Goal: Task Accomplishment & Management: Manage account settings

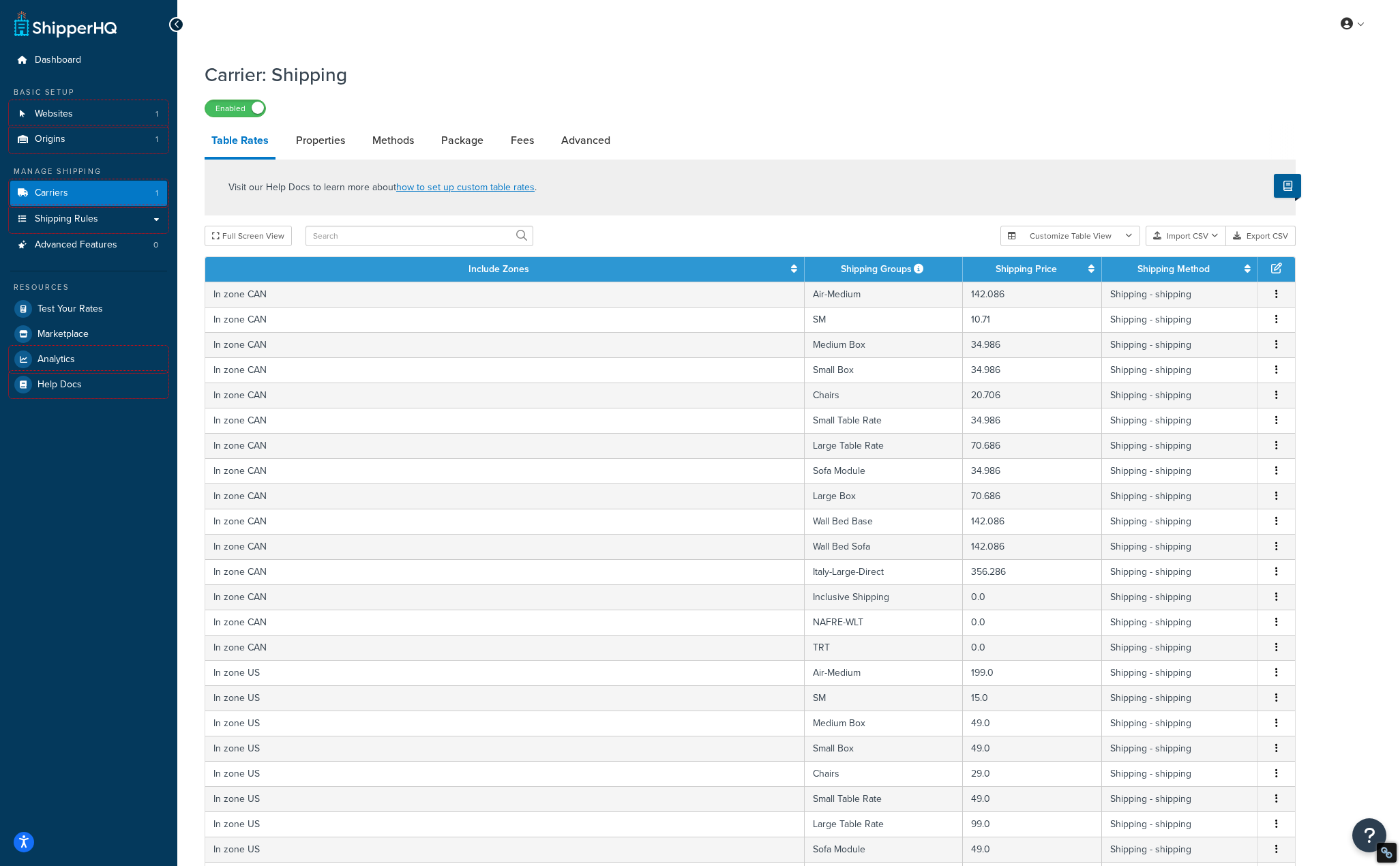
select select "100"
click at [1195, 234] on button "Import CSV" at bounding box center [1186, 236] width 80 height 20
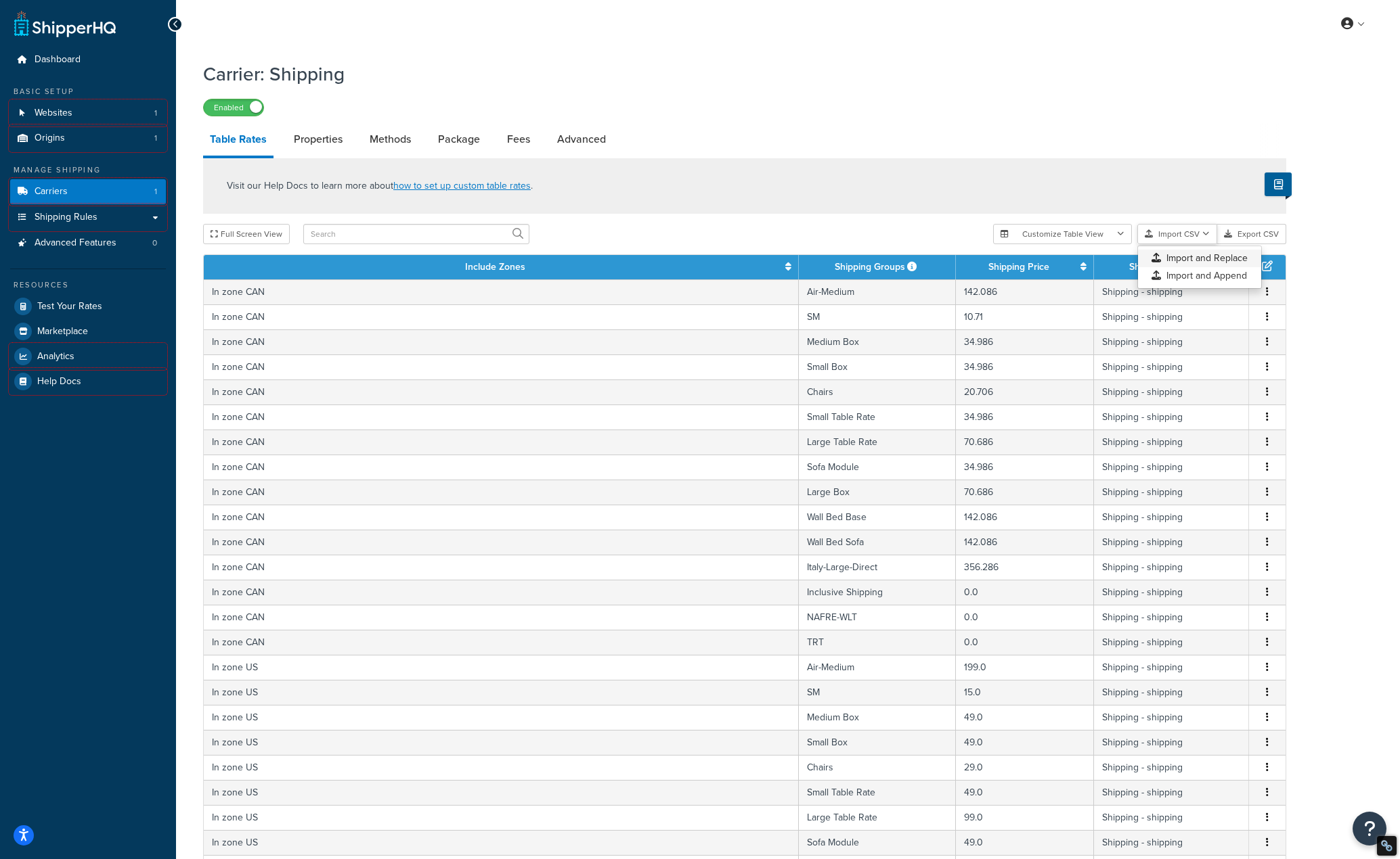
click at [1196, 244] on div "Customize Table View Show all columns Show selected columns Import CSV Import a…" at bounding box center [1139, 234] width 293 height 20
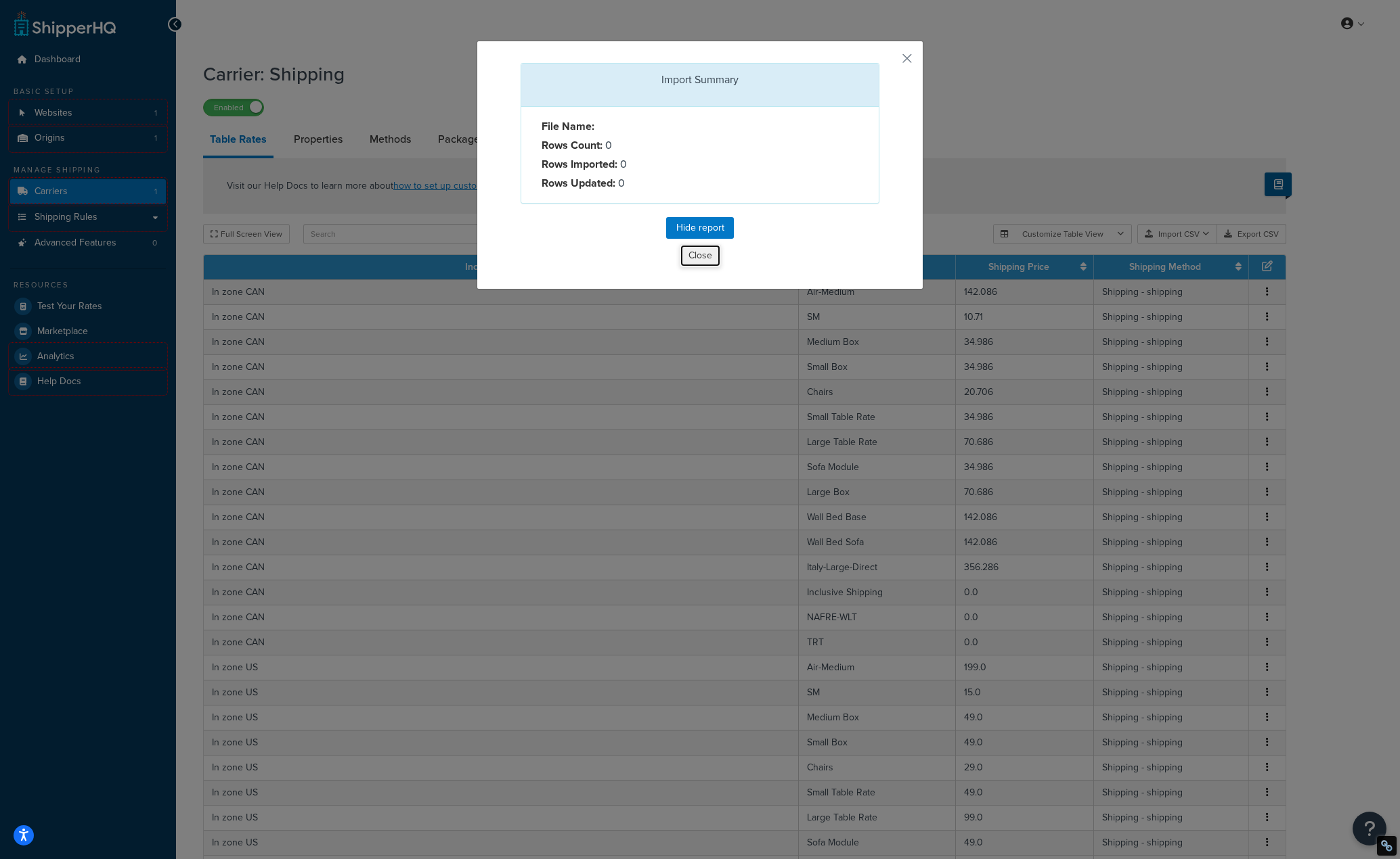
click at [692, 252] on button "Close" at bounding box center [700, 255] width 42 height 23
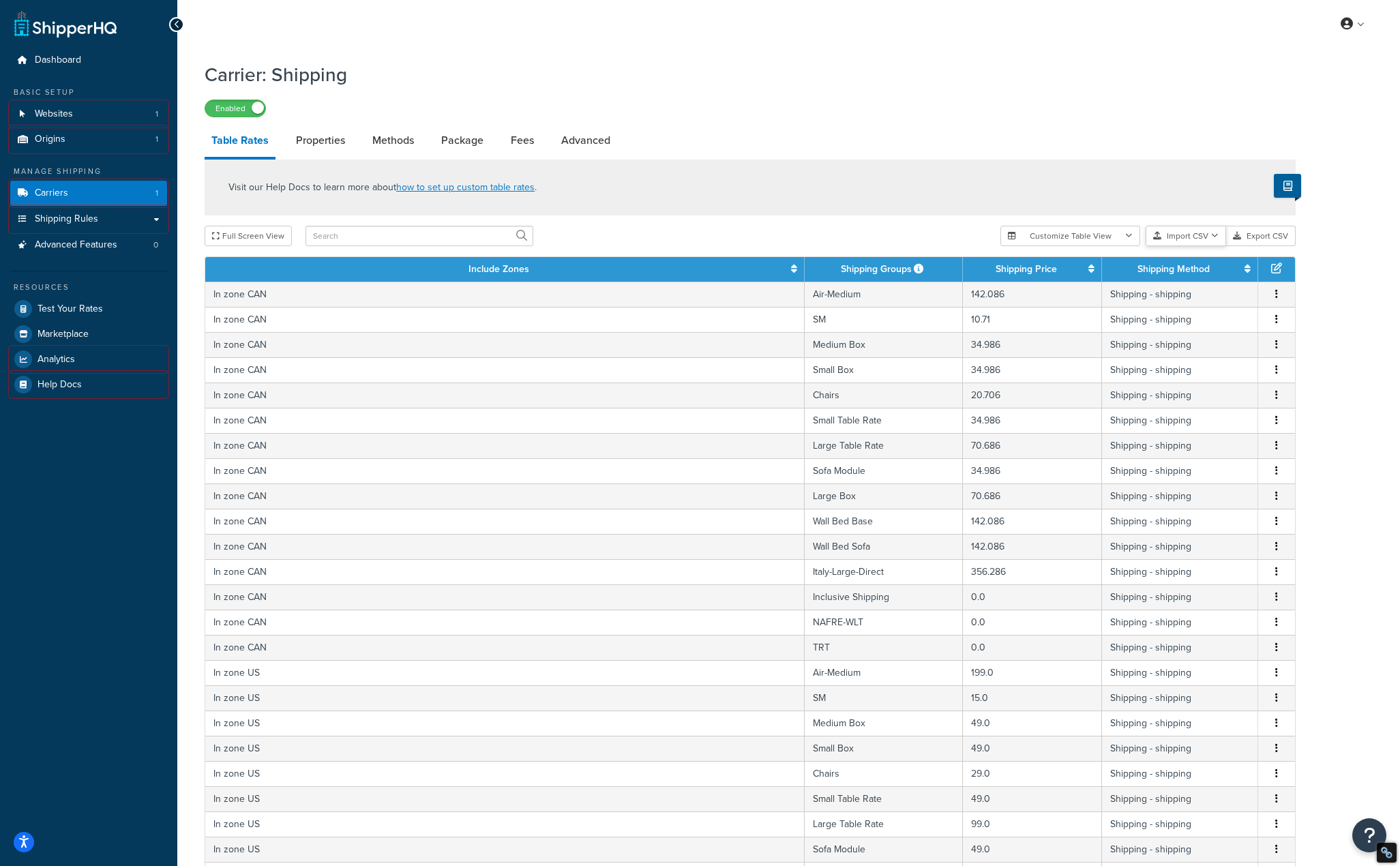
click at [1171, 237] on button "Import CSV" at bounding box center [1186, 236] width 80 height 20
click at [1181, 246] on div "Customize Table View Show all columns Show selected columns Import CSV Import a…" at bounding box center [1147, 236] width 295 height 20
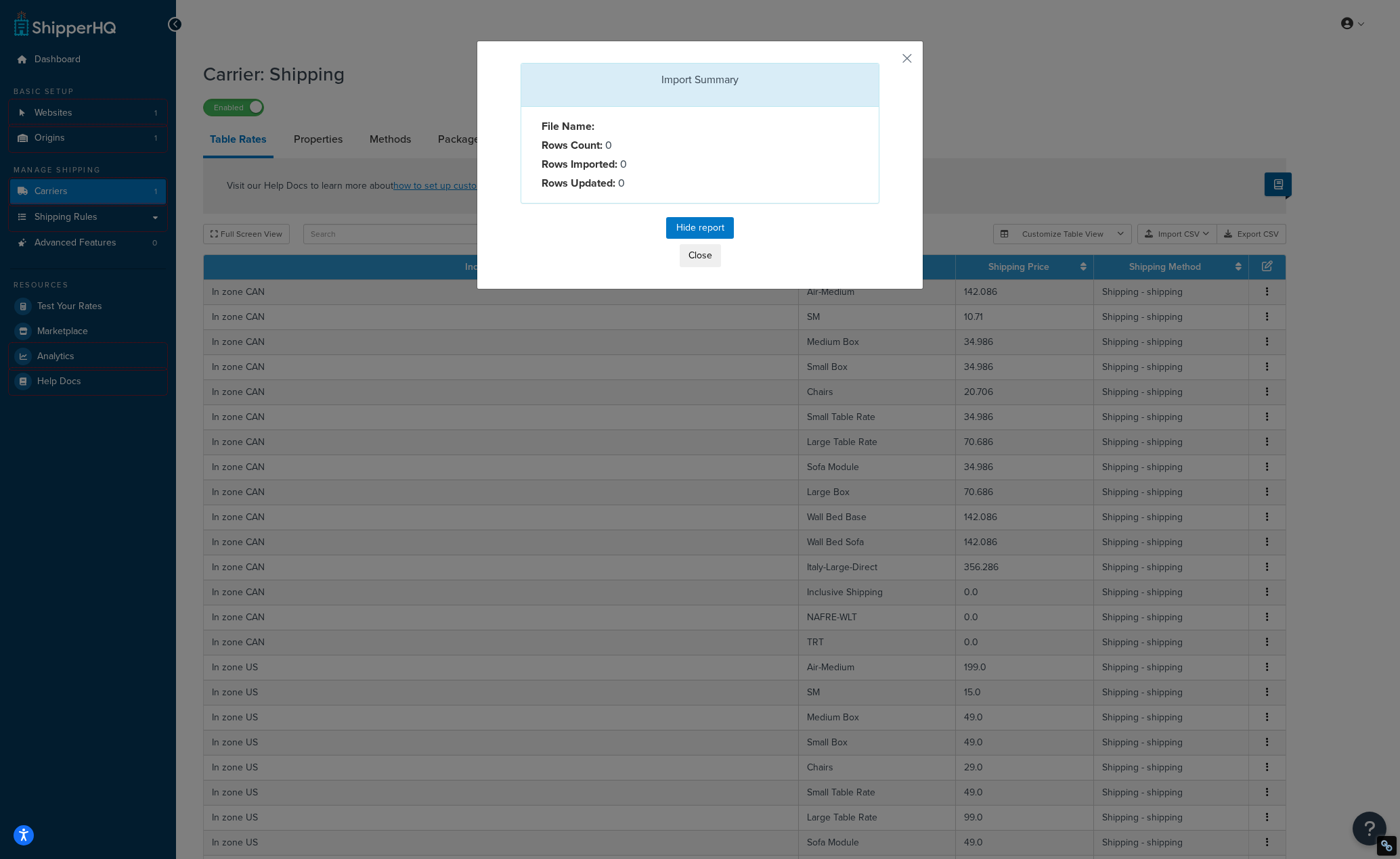
click at [763, 139] on div "File Name: Rows Count: 0 Rows Imported: 0 Rows Updated: 0" at bounding box center [700, 155] width 357 height 96
drag, startPoint x: 595, startPoint y: 140, endPoint x: 539, endPoint y: 101, distance: 68.2
click at [539, 101] on div "Import Summary File Name: Rows Count: 0 Rows Imported: 0 Rows Updated: 0" at bounding box center [700, 133] width 359 height 141
click at [700, 259] on button "Close" at bounding box center [700, 255] width 42 height 23
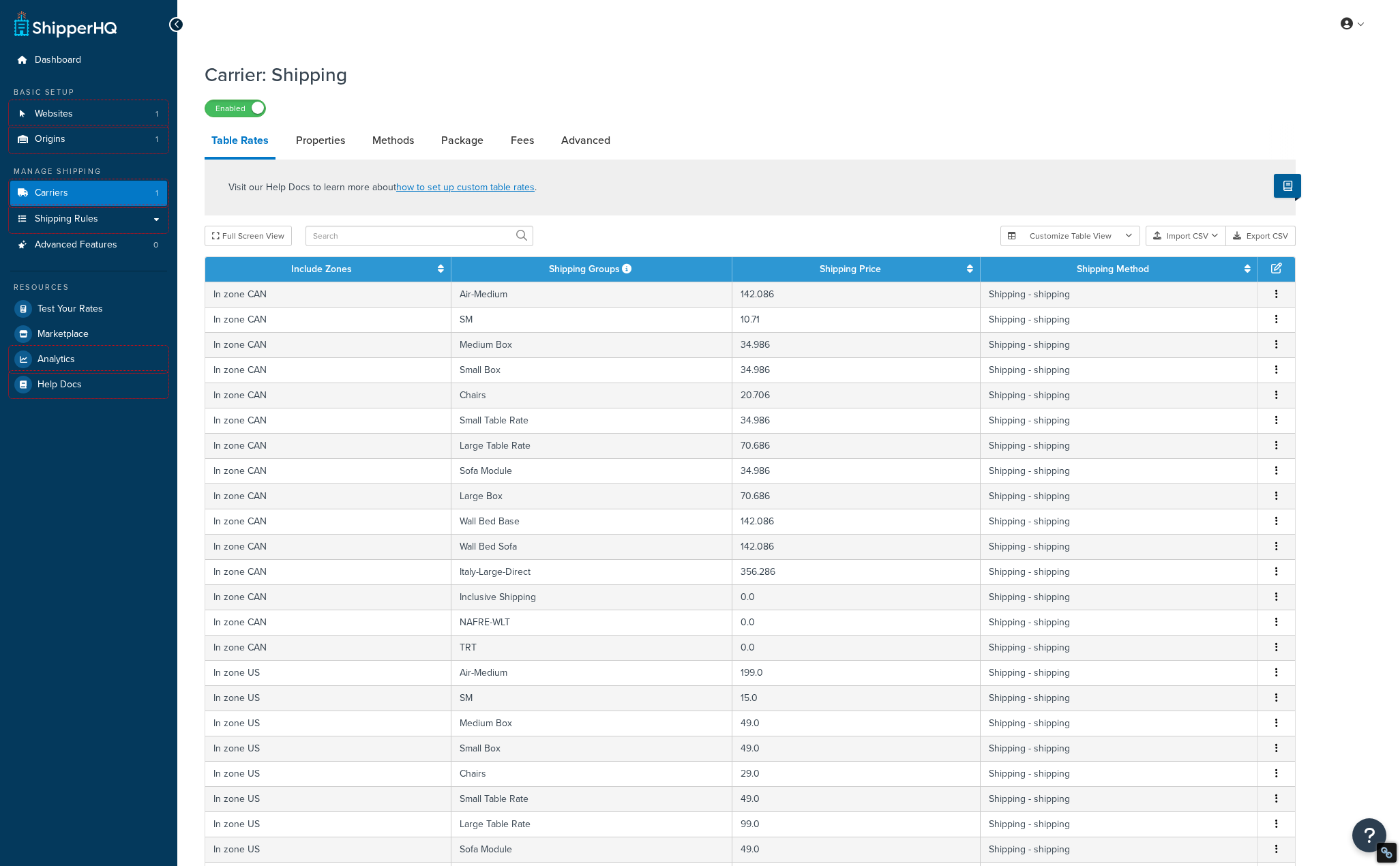
select select "25"
click at [79, 31] on link at bounding box center [65, 24] width 102 height 27
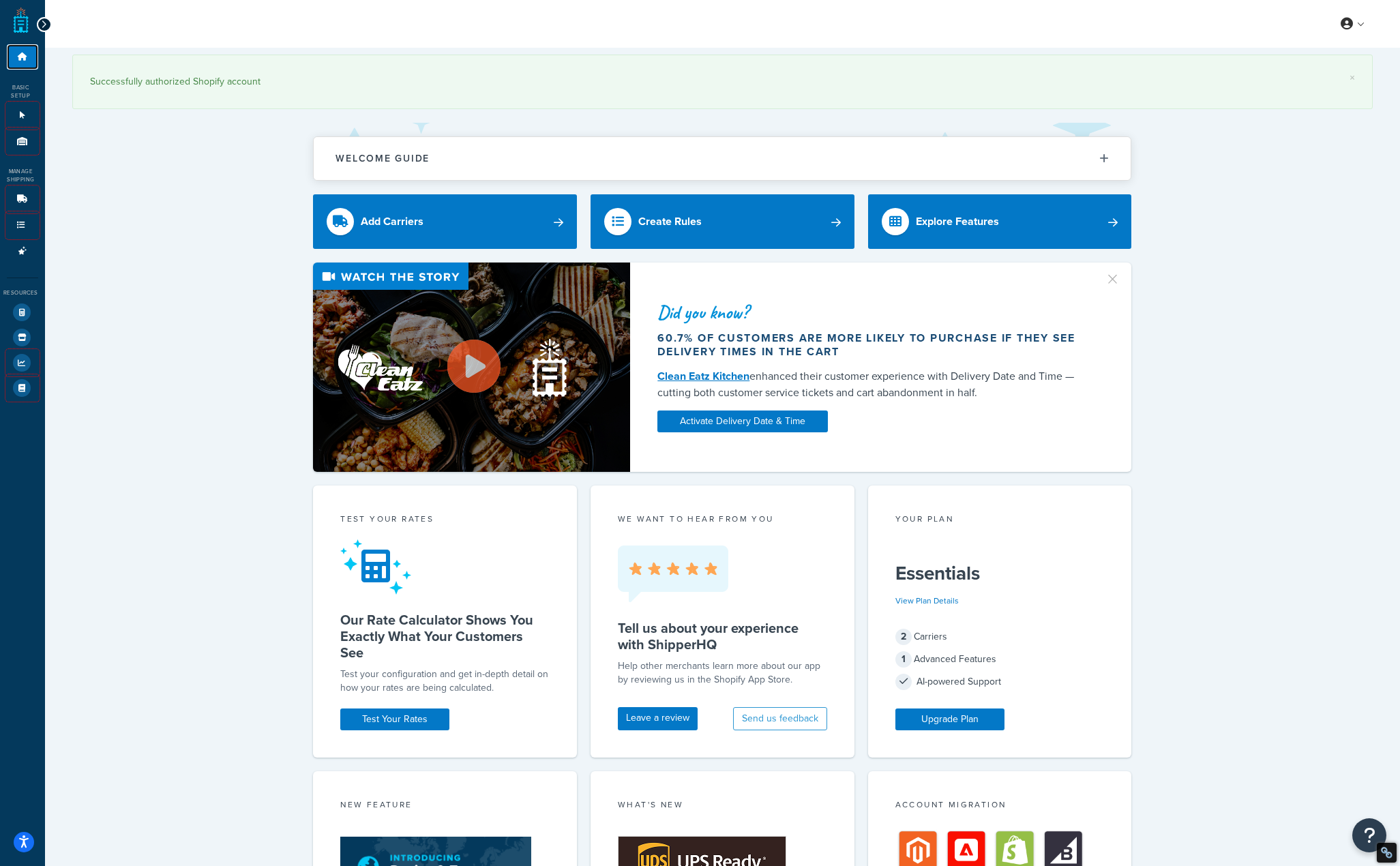
click at [28, 64] on link "Dashboard" at bounding box center [22, 56] width 31 height 25
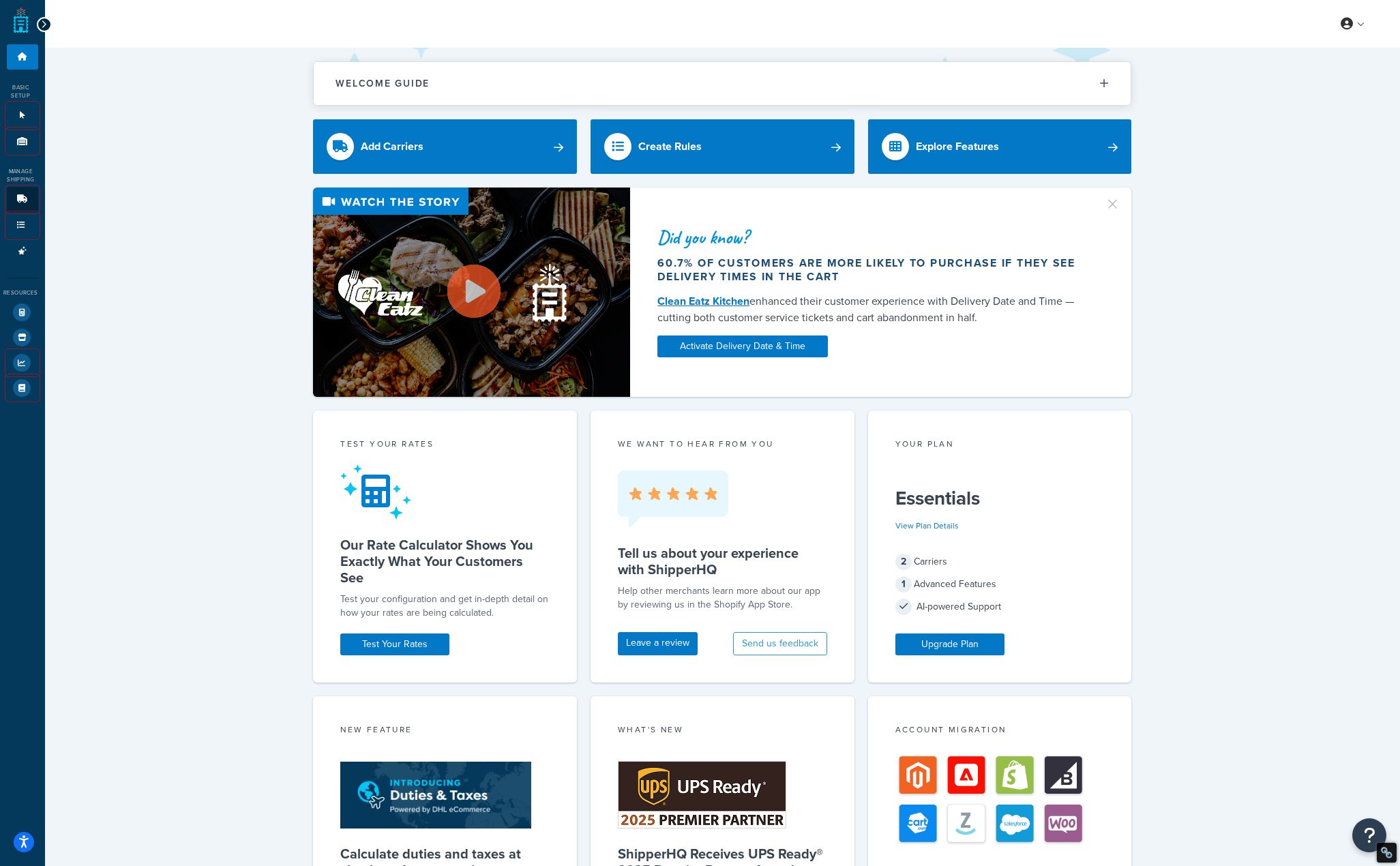
click at [25, 195] on link "Carriers 1" at bounding box center [22, 199] width 31 height 25
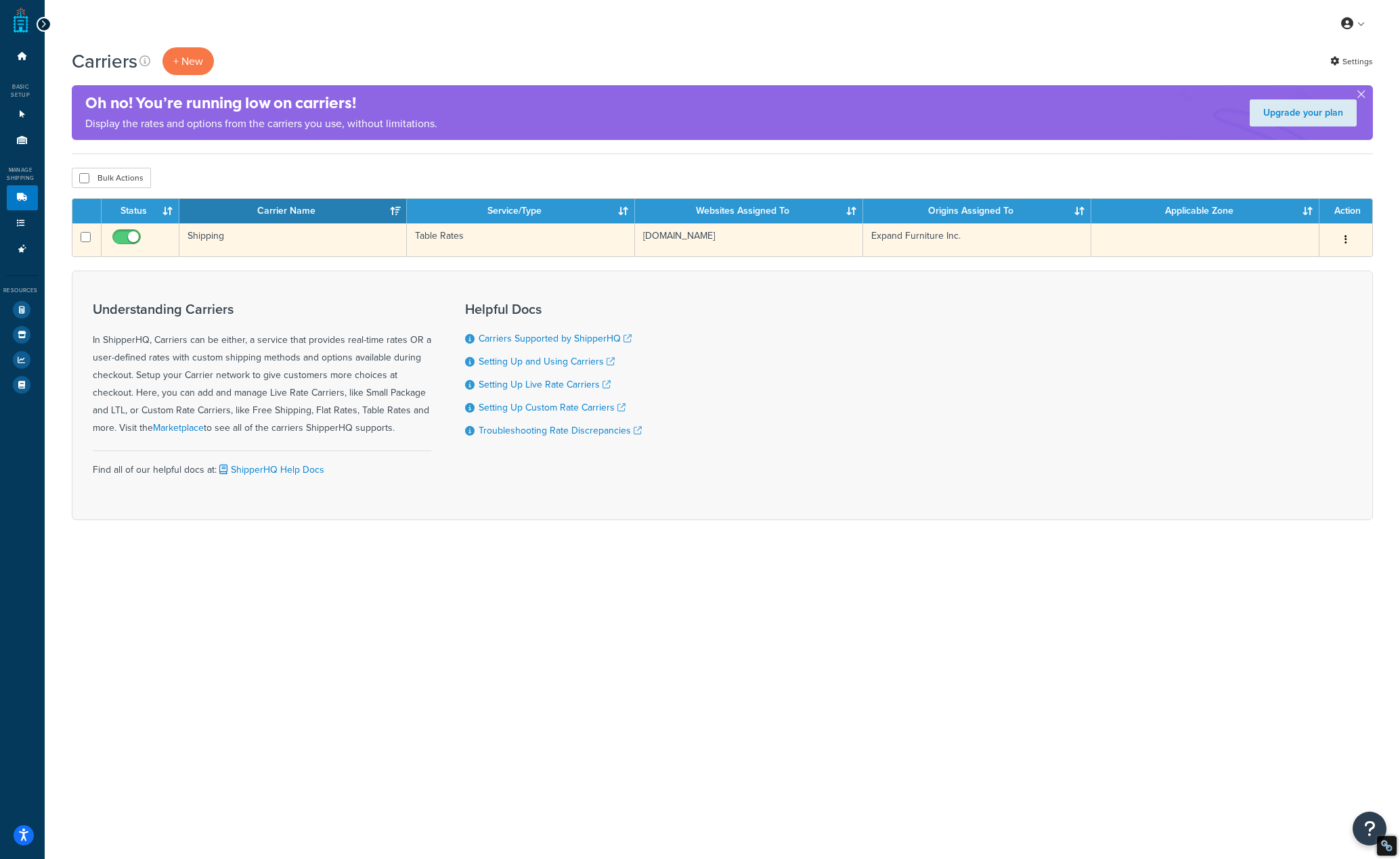
click at [446, 235] on td "Table Rates" at bounding box center [521, 240] width 228 height 34
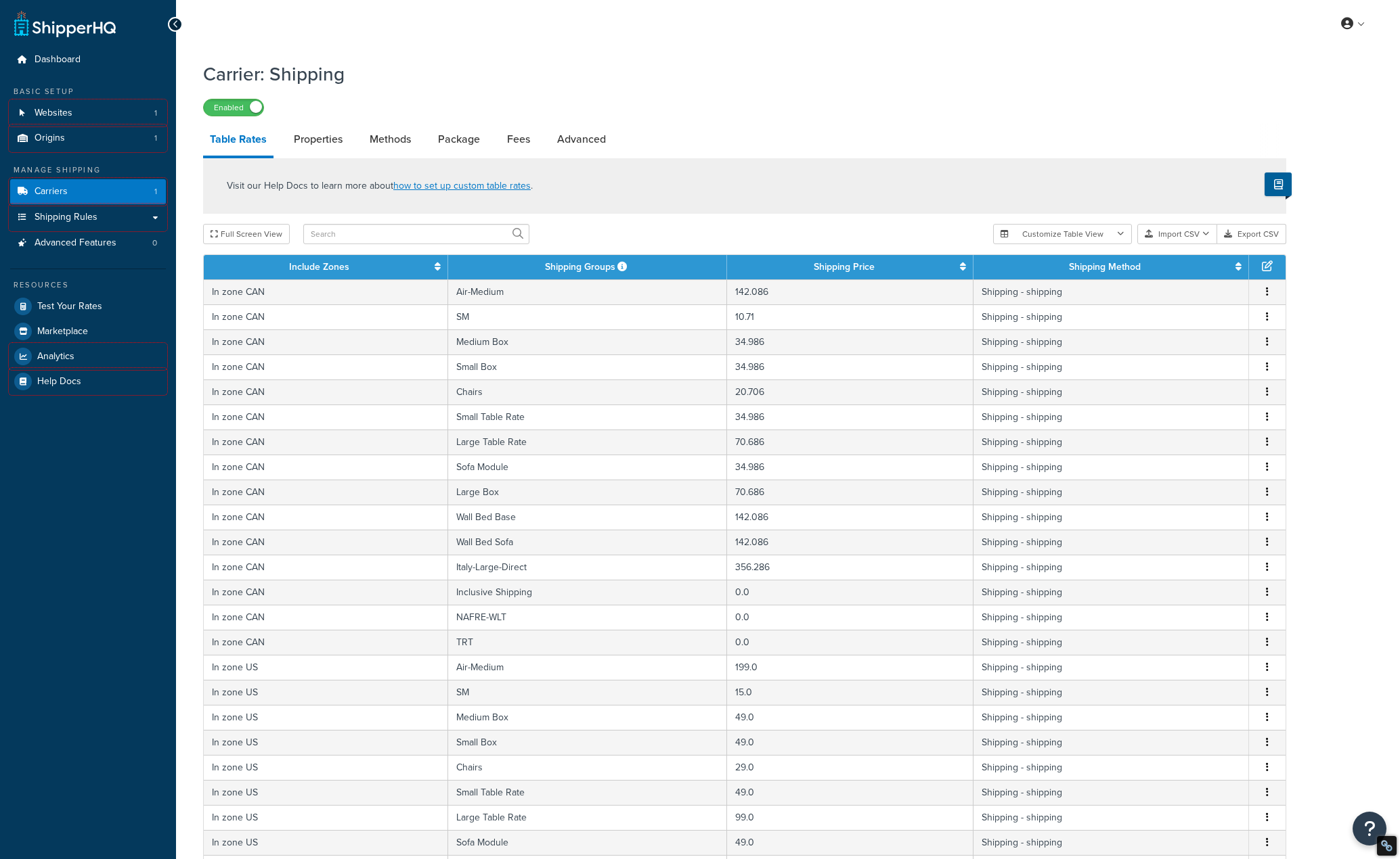
select select "25"
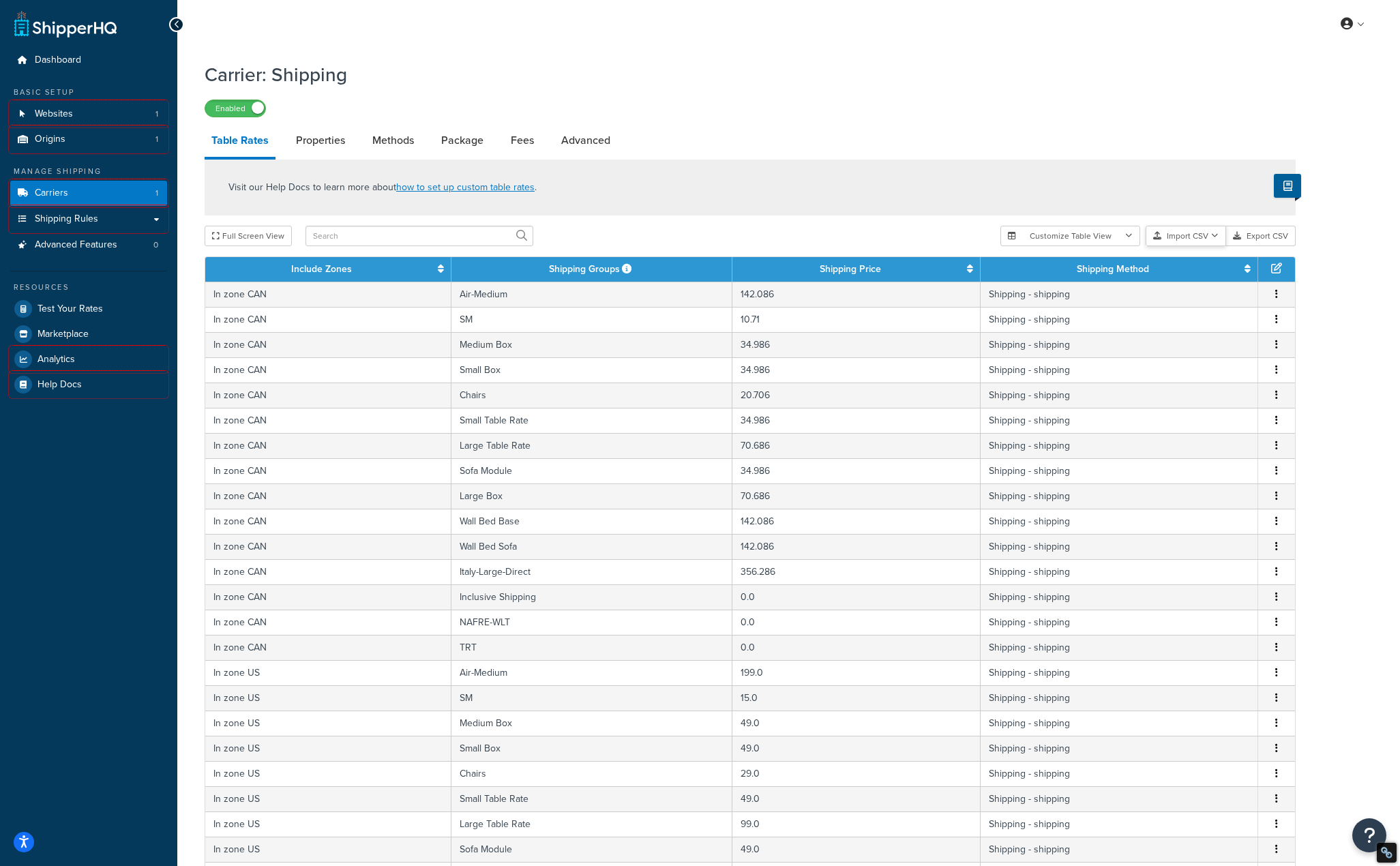
click at [1183, 241] on button "Import CSV" at bounding box center [1186, 236] width 80 height 20
click at [1187, 246] on div "Customize Table View Show all columns Show selected columns Import CSV Import a…" at bounding box center [1147, 236] width 295 height 20
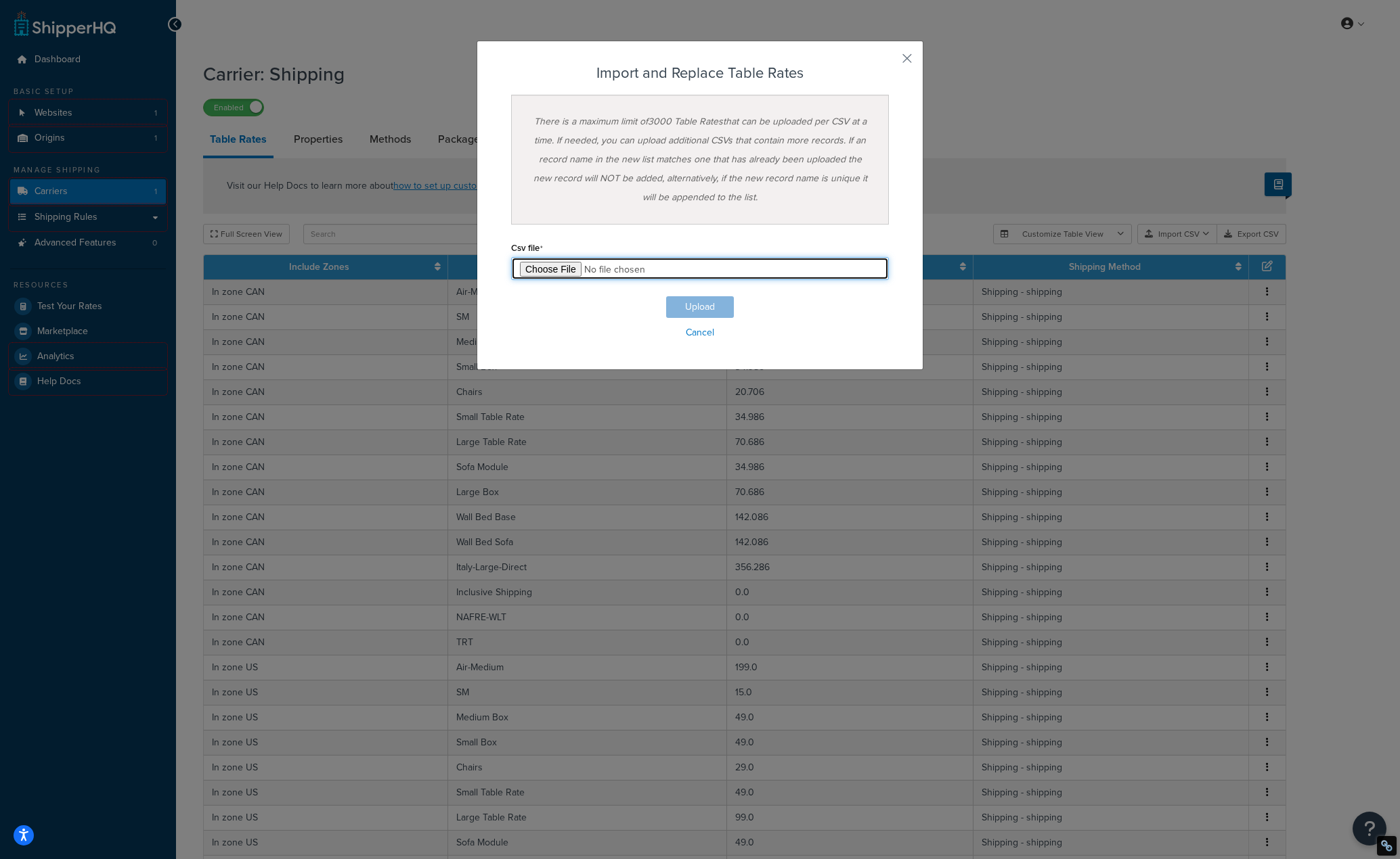
click at [554, 269] on input "file" at bounding box center [700, 268] width 378 height 23
type input "C:\fakepath\Table Rate Export-adjusted.csv"
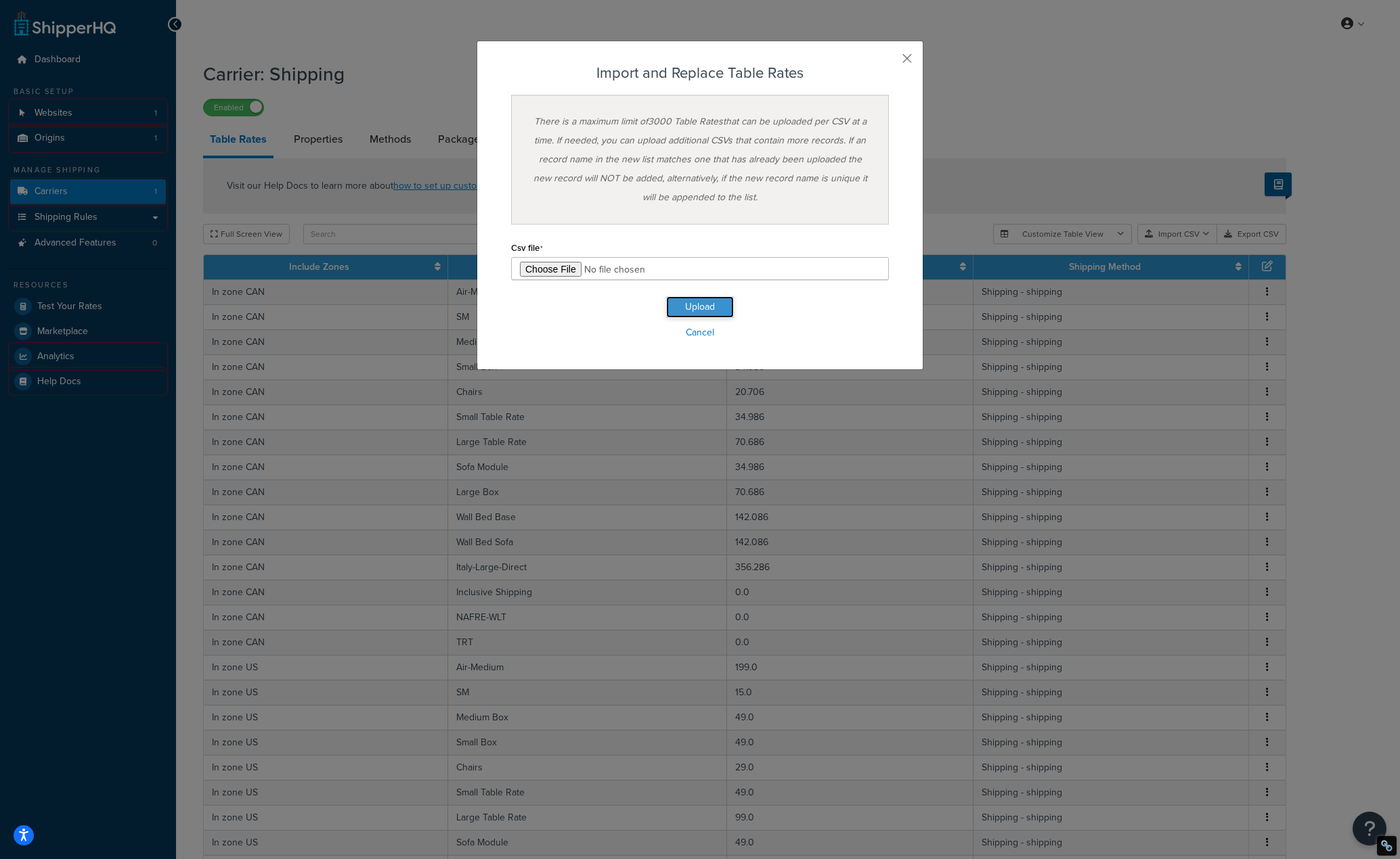
click at [702, 311] on button "Upload" at bounding box center [700, 307] width 68 height 22
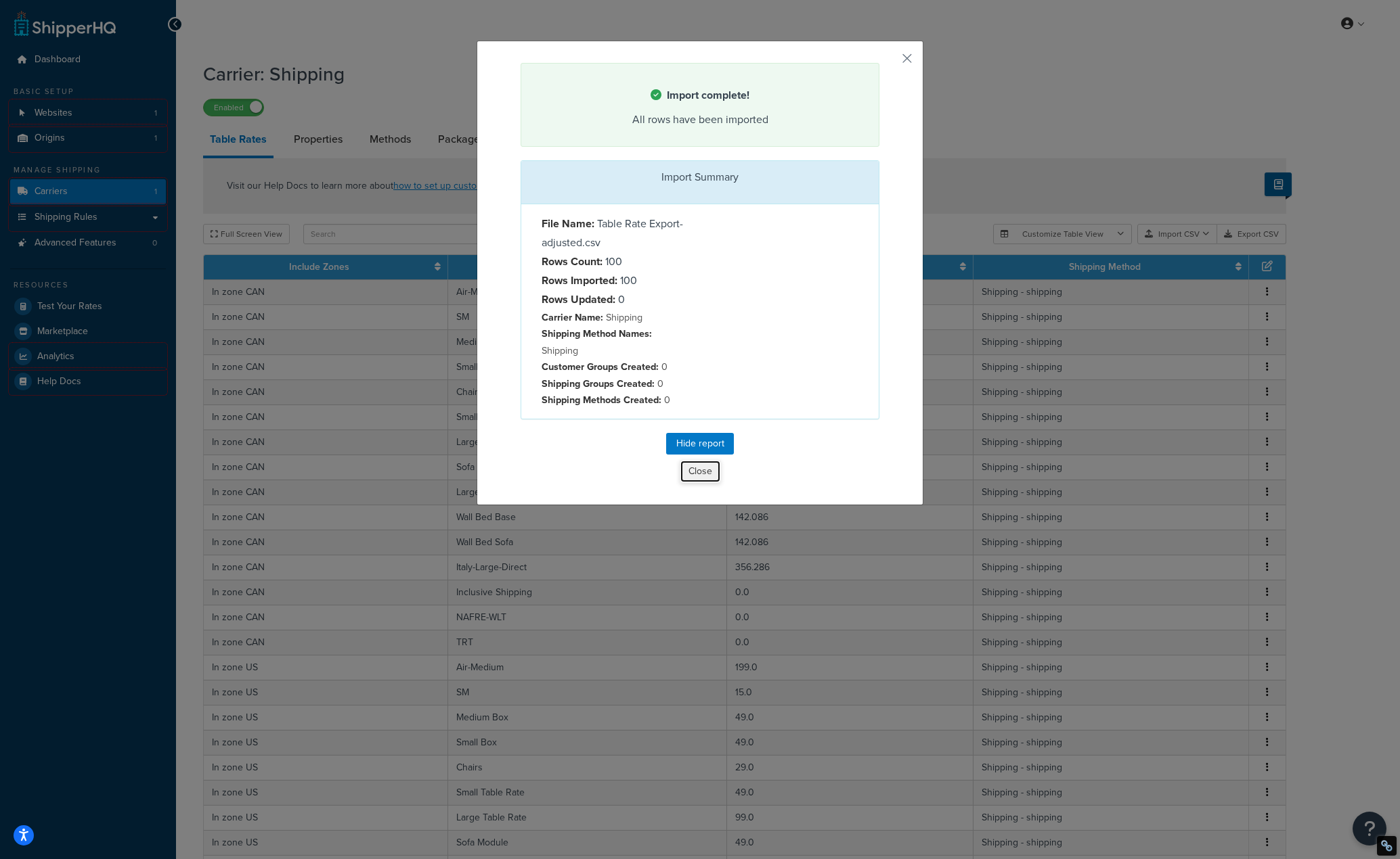
click at [698, 473] on button "Close" at bounding box center [700, 471] width 42 height 23
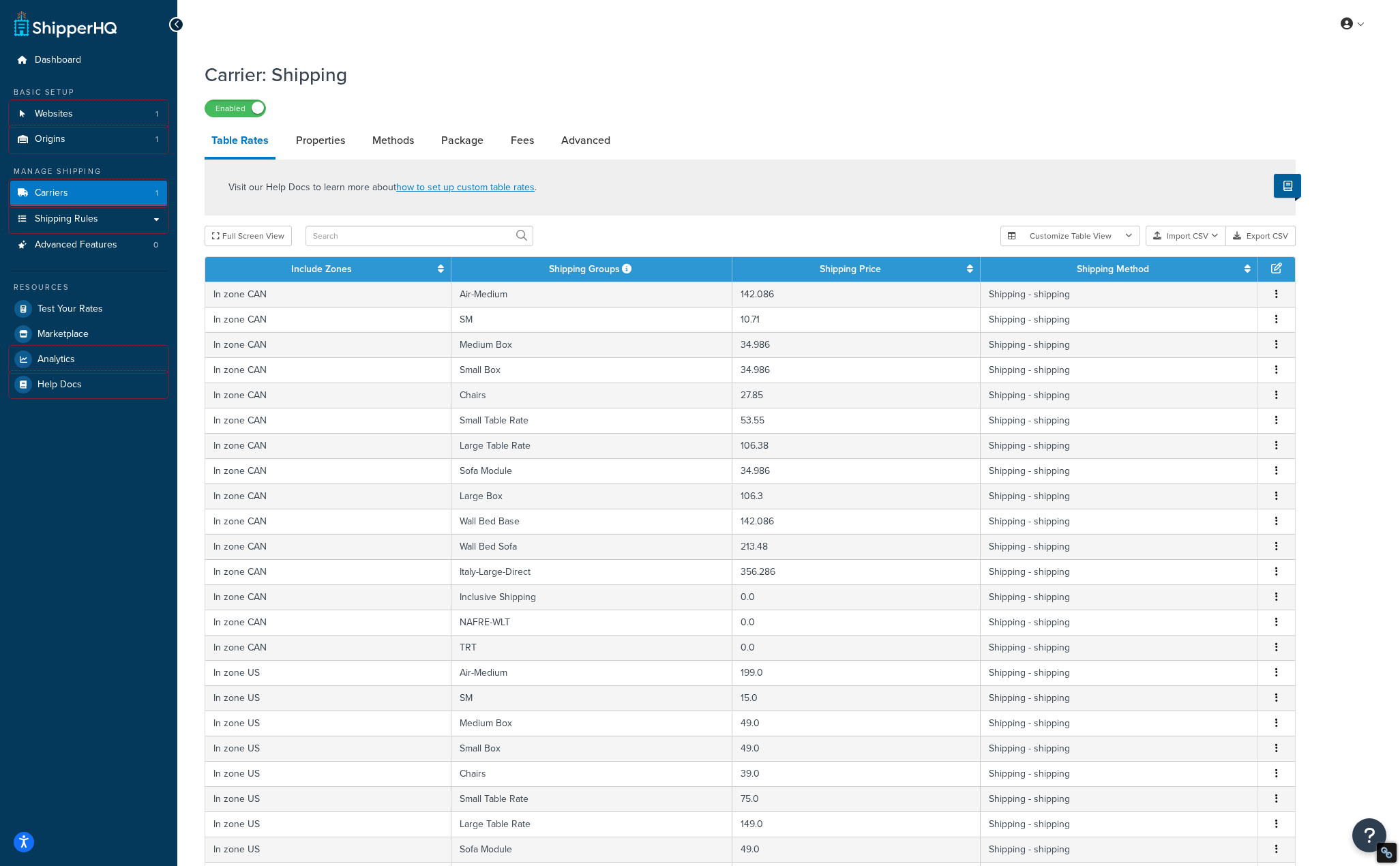
click at [751, 204] on div "Visit our Help Docs to learn more about how to set up custom table rates ." at bounding box center [750, 187] width 1091 height 56
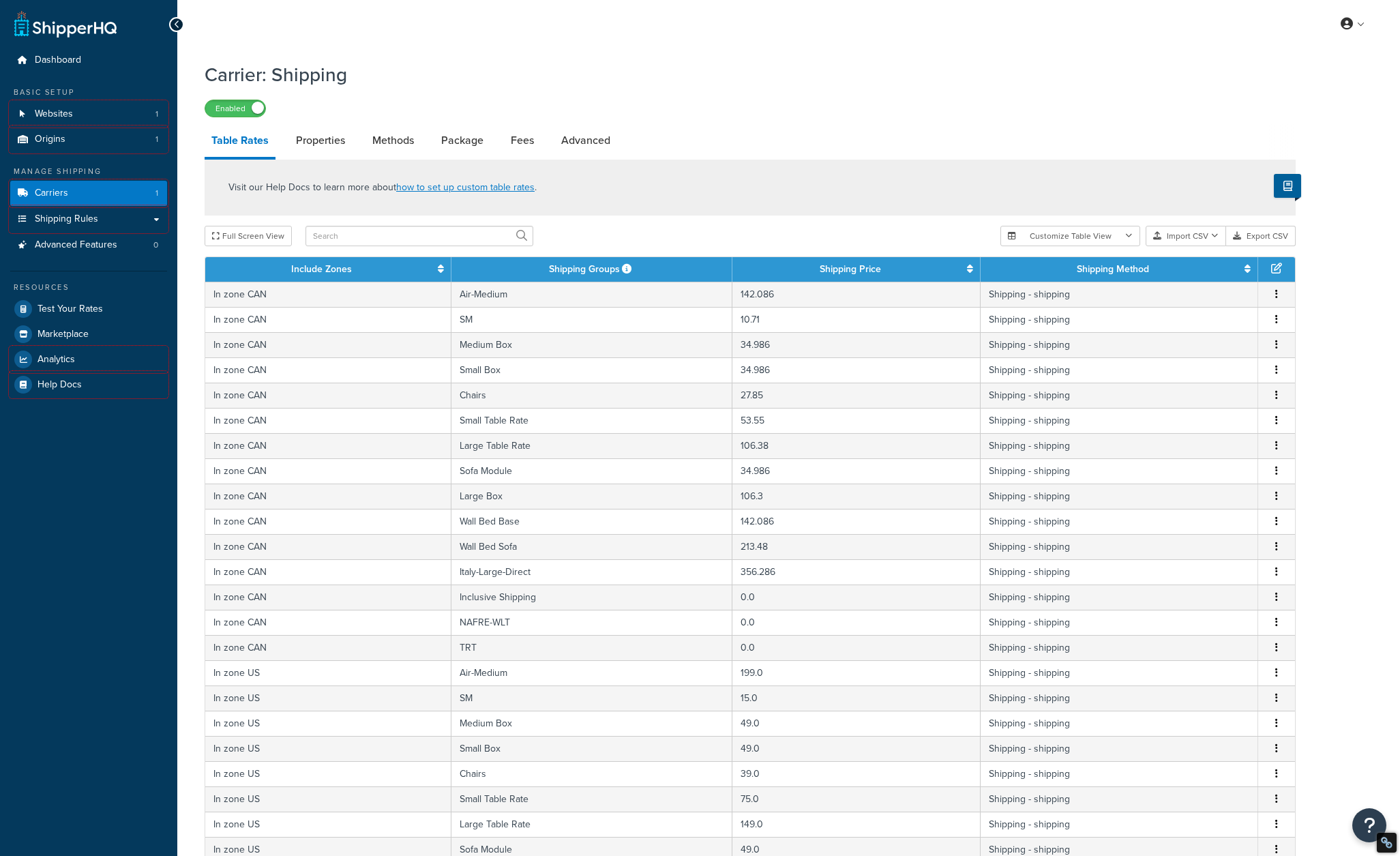
select select "25"
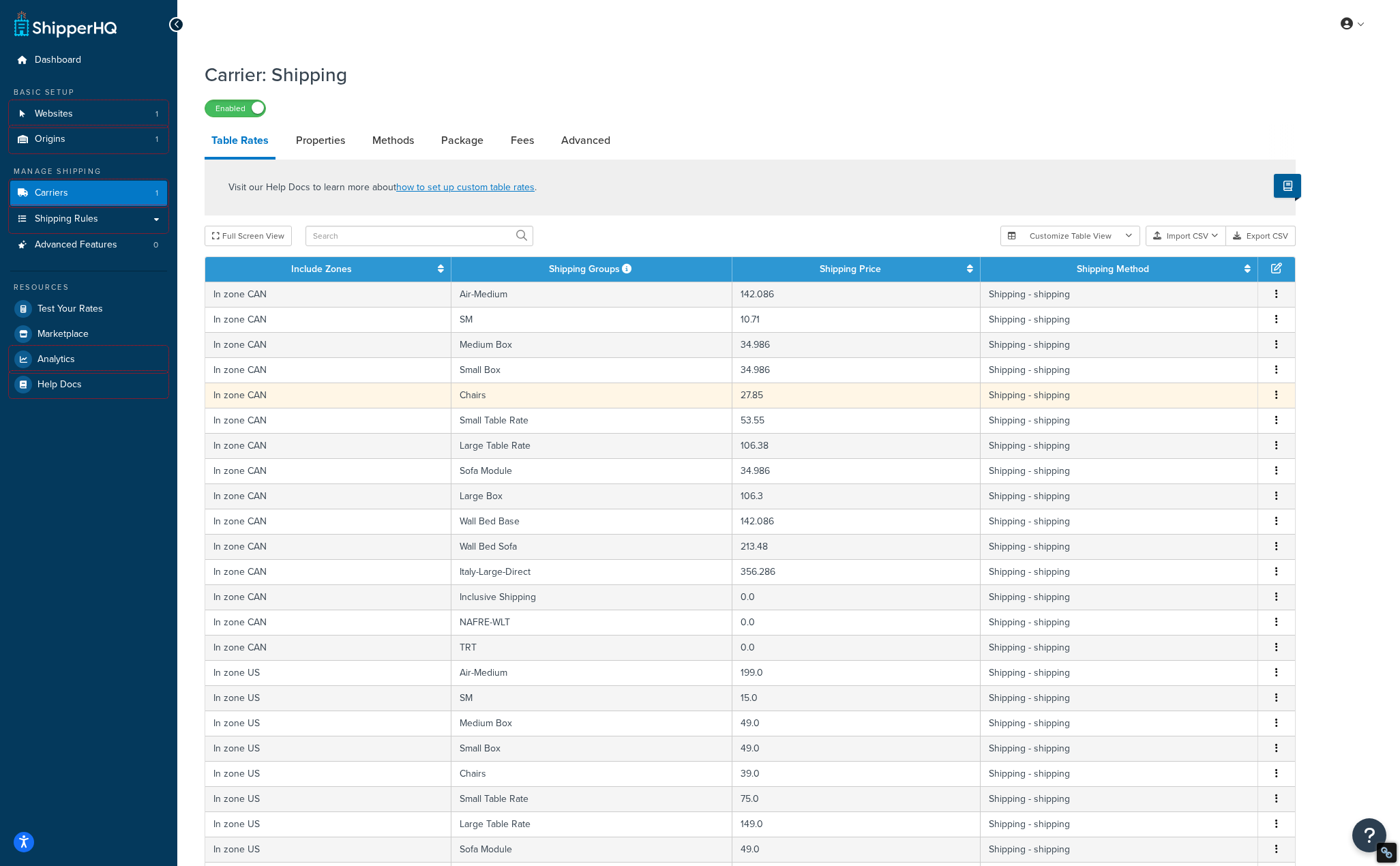
click at [784, 401] on td "27.85" at bounding box center [856, 394] width 248 height 25
select select "171887"
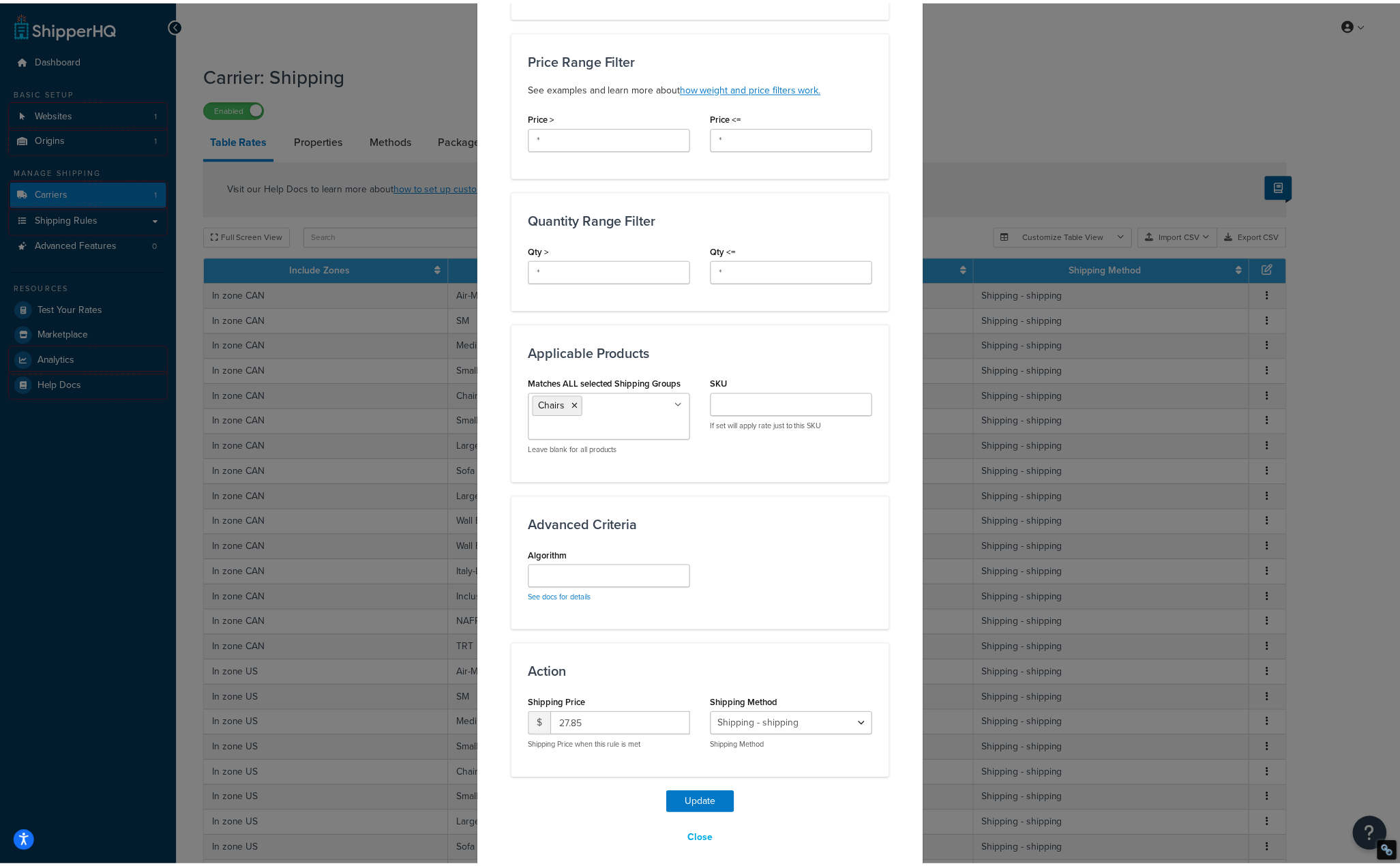
scroll to position [440, 0]
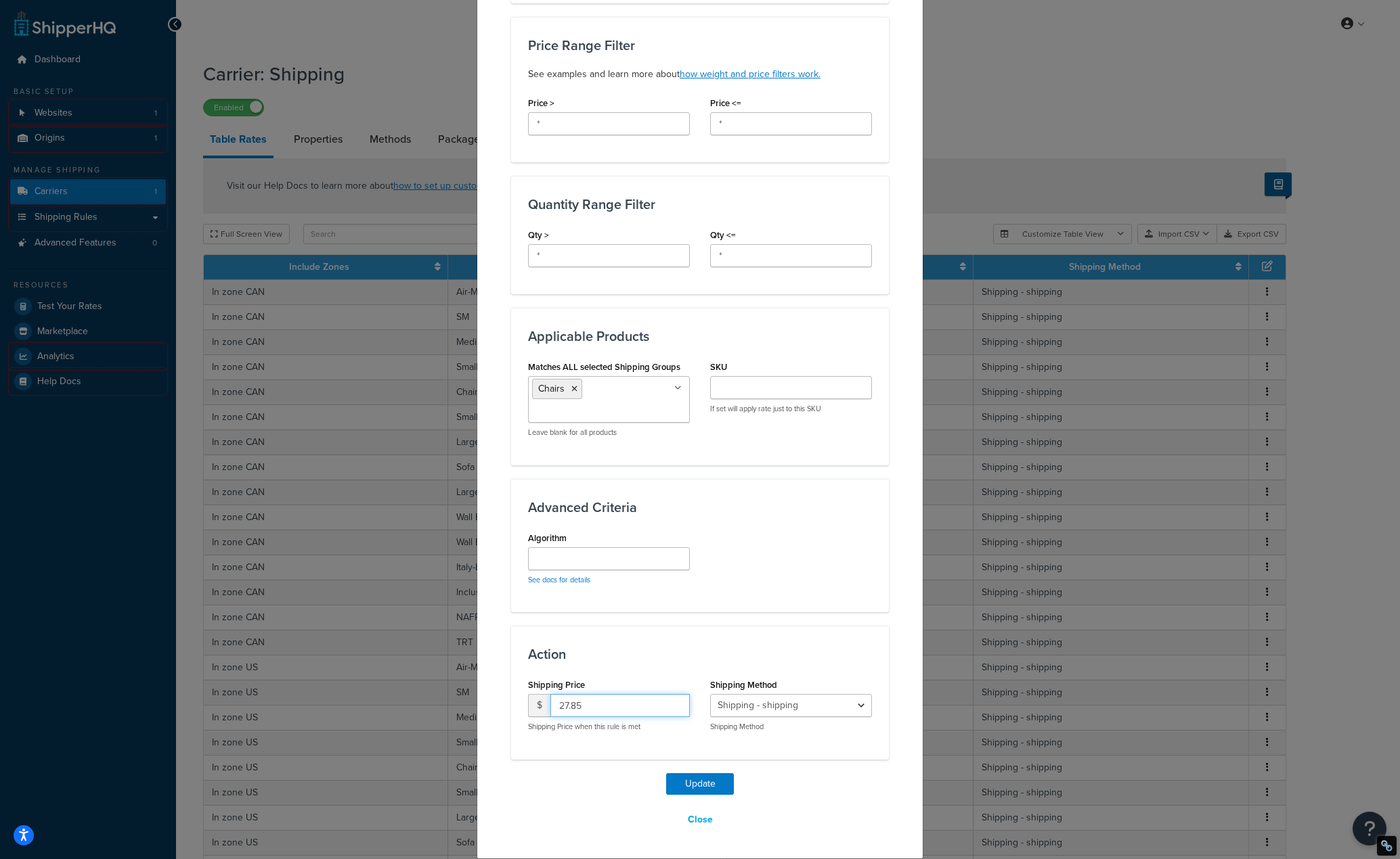
click at [593, 706] on input "27.85" at bounding box center [620, 706] width 140 height 23
type input "27"
click at [682, 786] on button "Update" at bounding box center [700, 784] width 68 height 22
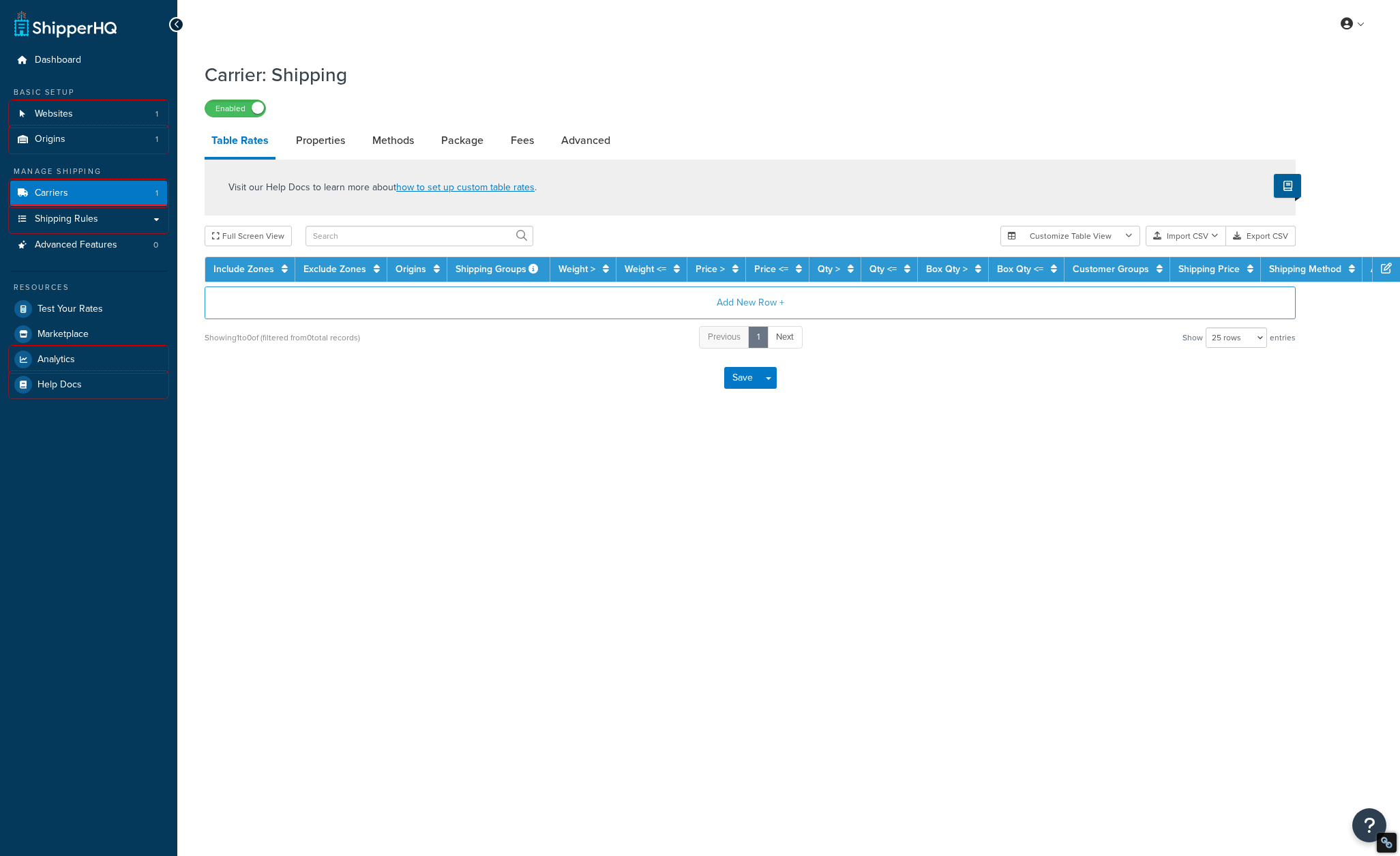
select select "25"
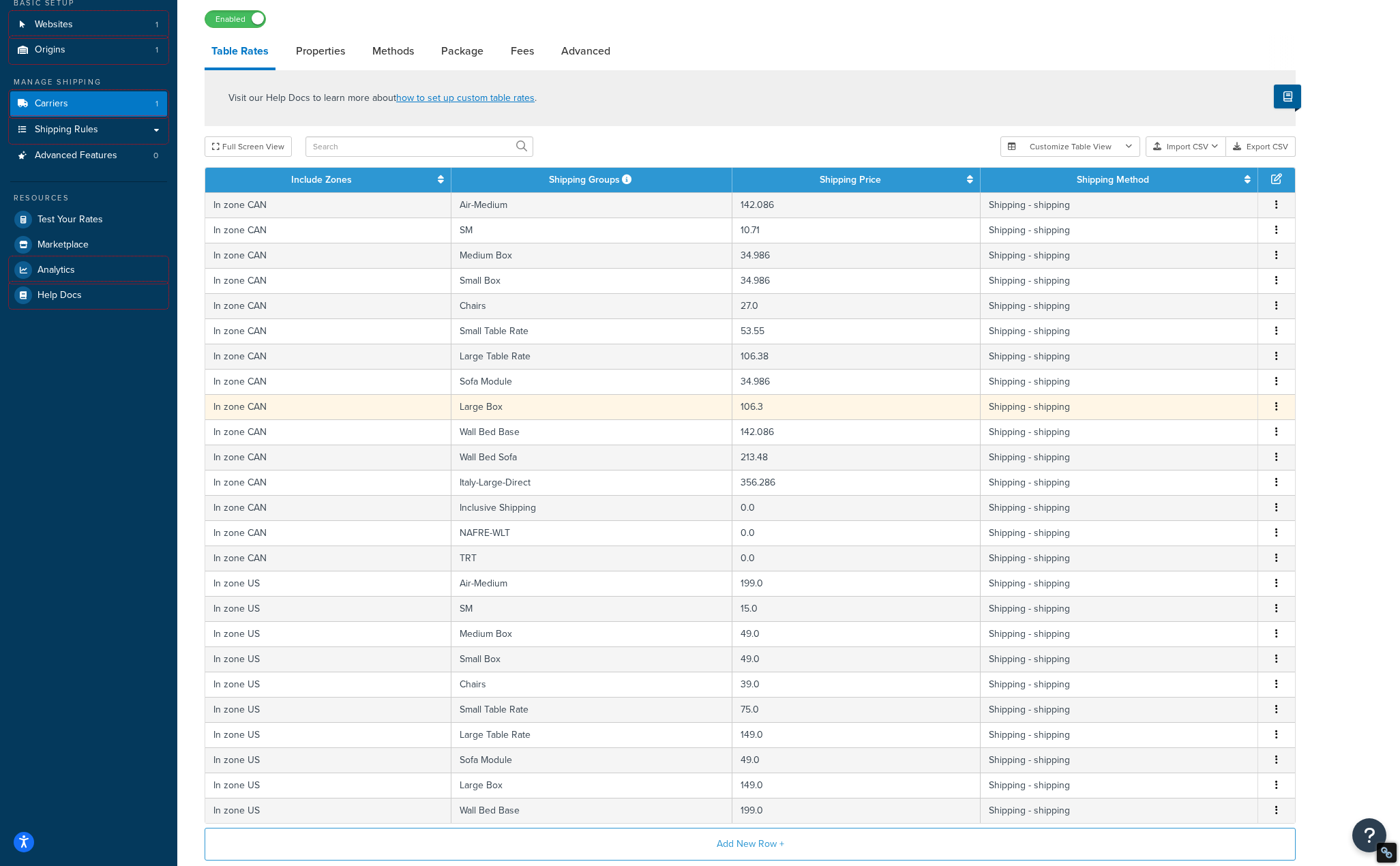
scroll to position [136, 0]
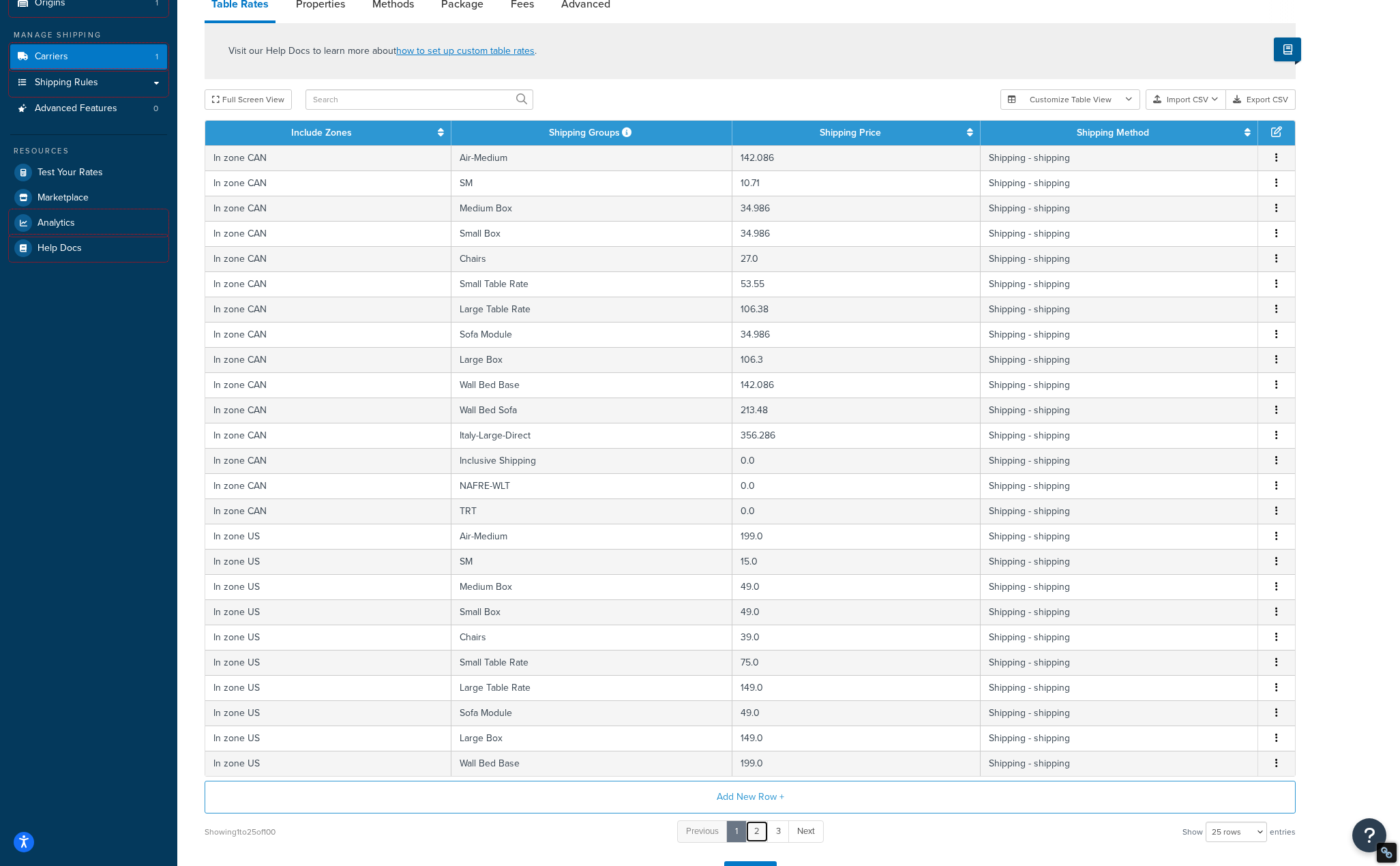
click at [751, 839] on link "2" at bounding box center [756, 832] width 23 height 23
click at [720, 835] on link "1" at bounding box center [726, 832] width 20 height 23
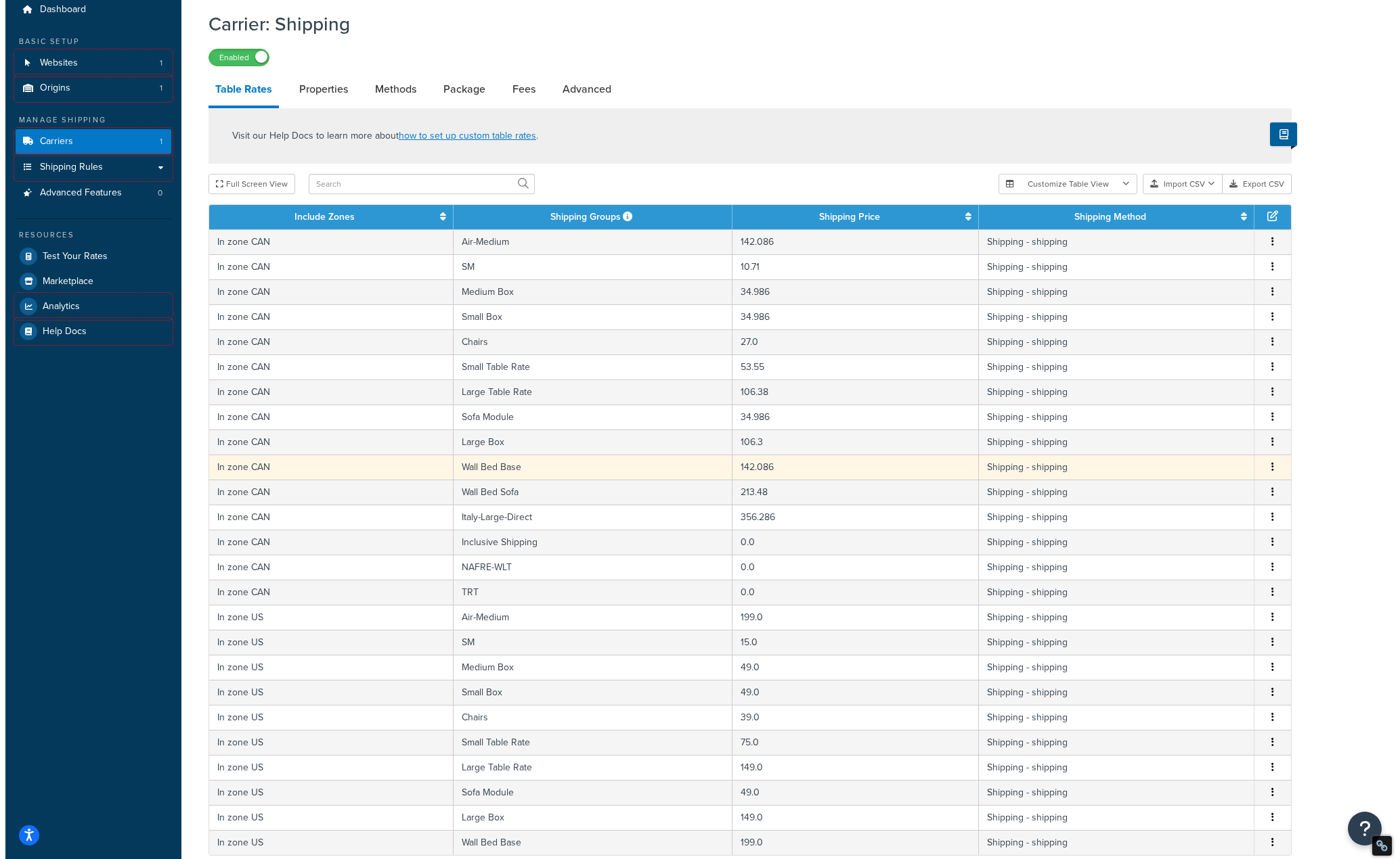
scroll to position [0, 0]
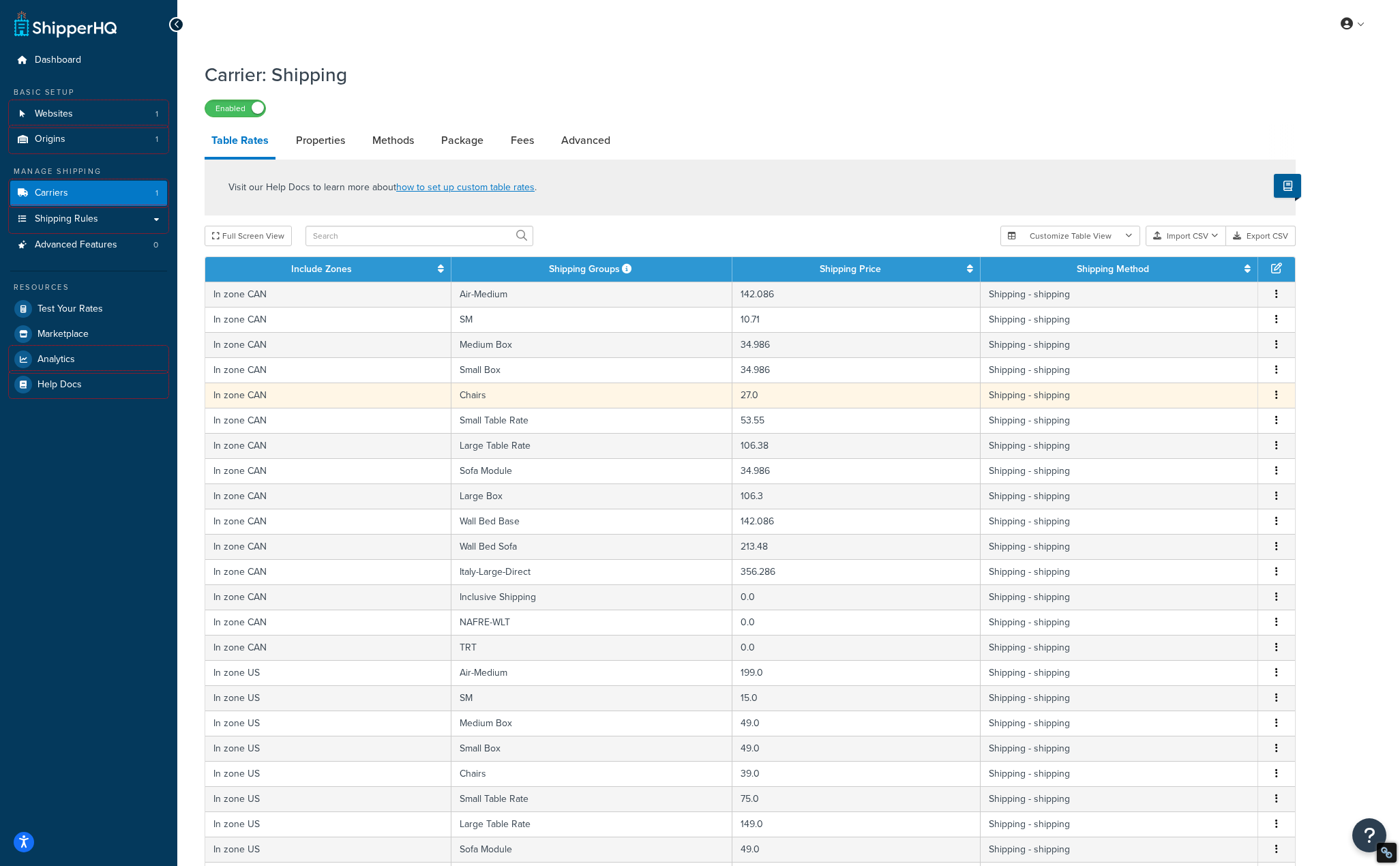
click at [773, 403] on td "27.0" at bounding box center [856, 394] width 248 height 25
select select "171887"
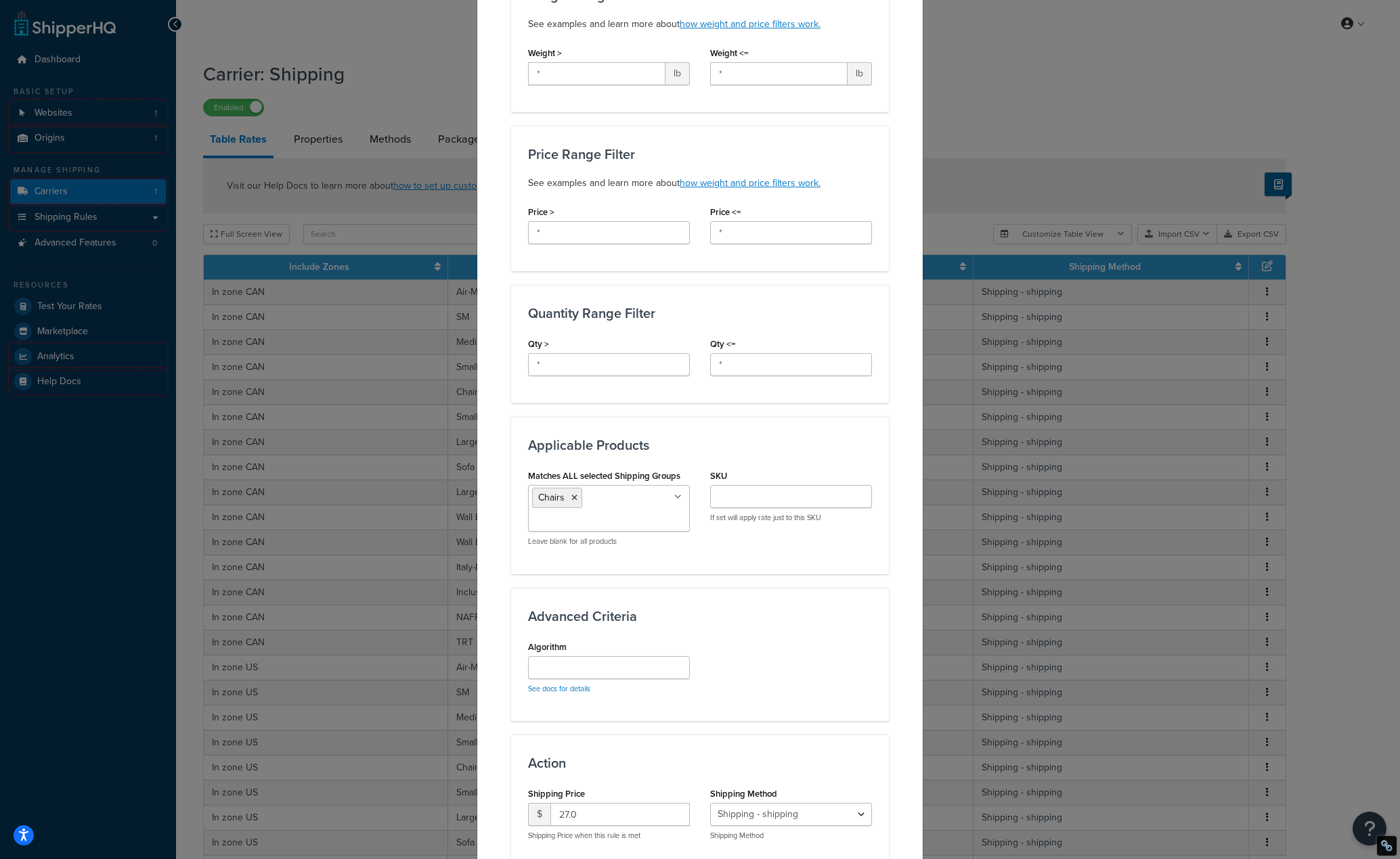
scroll to position [437, 0]
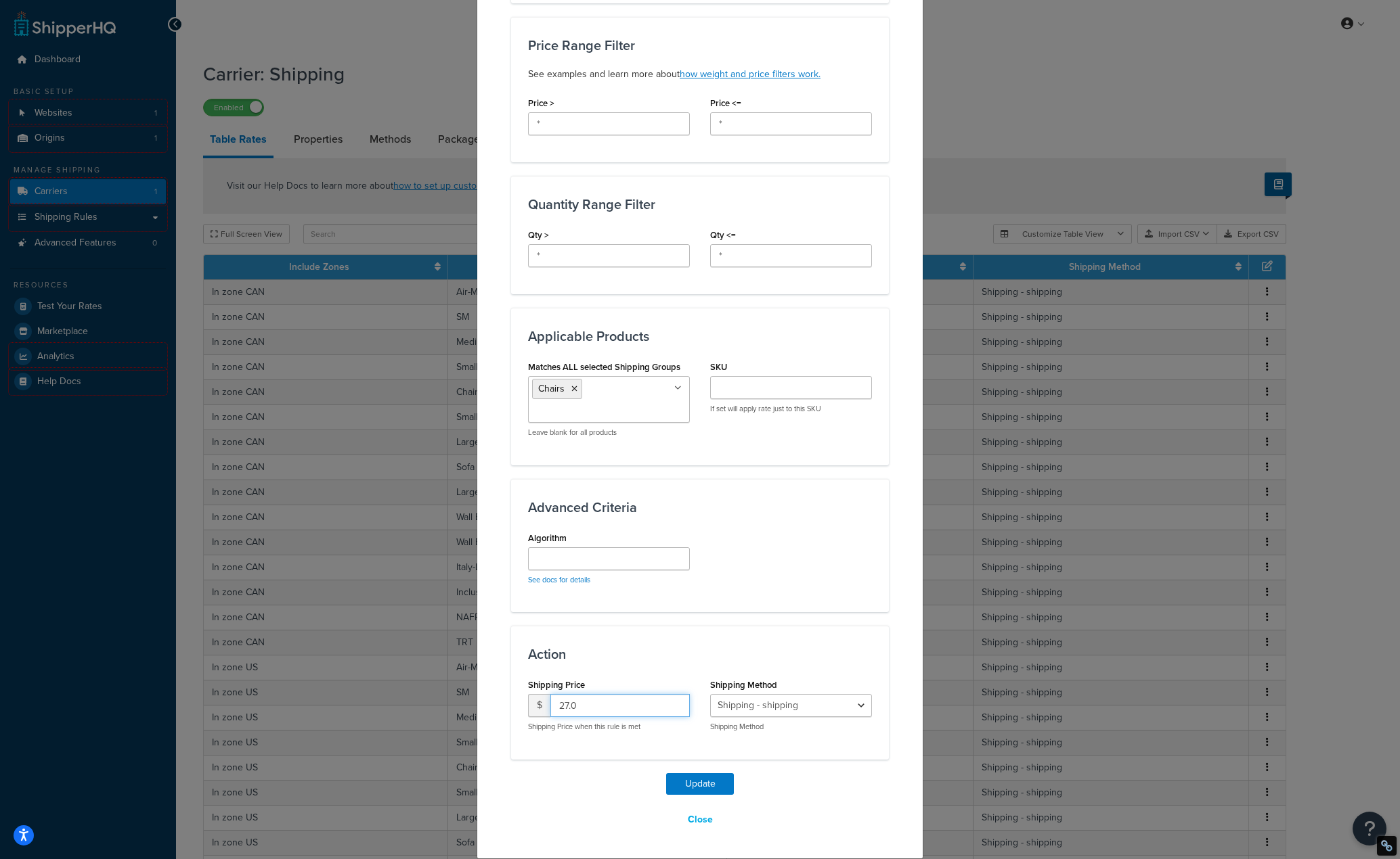
drag, startPoint x: 562, startPoint y: 700, endPoint x: 561, endPoint y: 707, distance: 7.1
click at [561, 707] on input "27.0" at bounding box center [620, 706] width 140 height 23
type input "24.0"
click at [700, 791] on button "Update" at bounding box center [700, 784] width 68 height 22
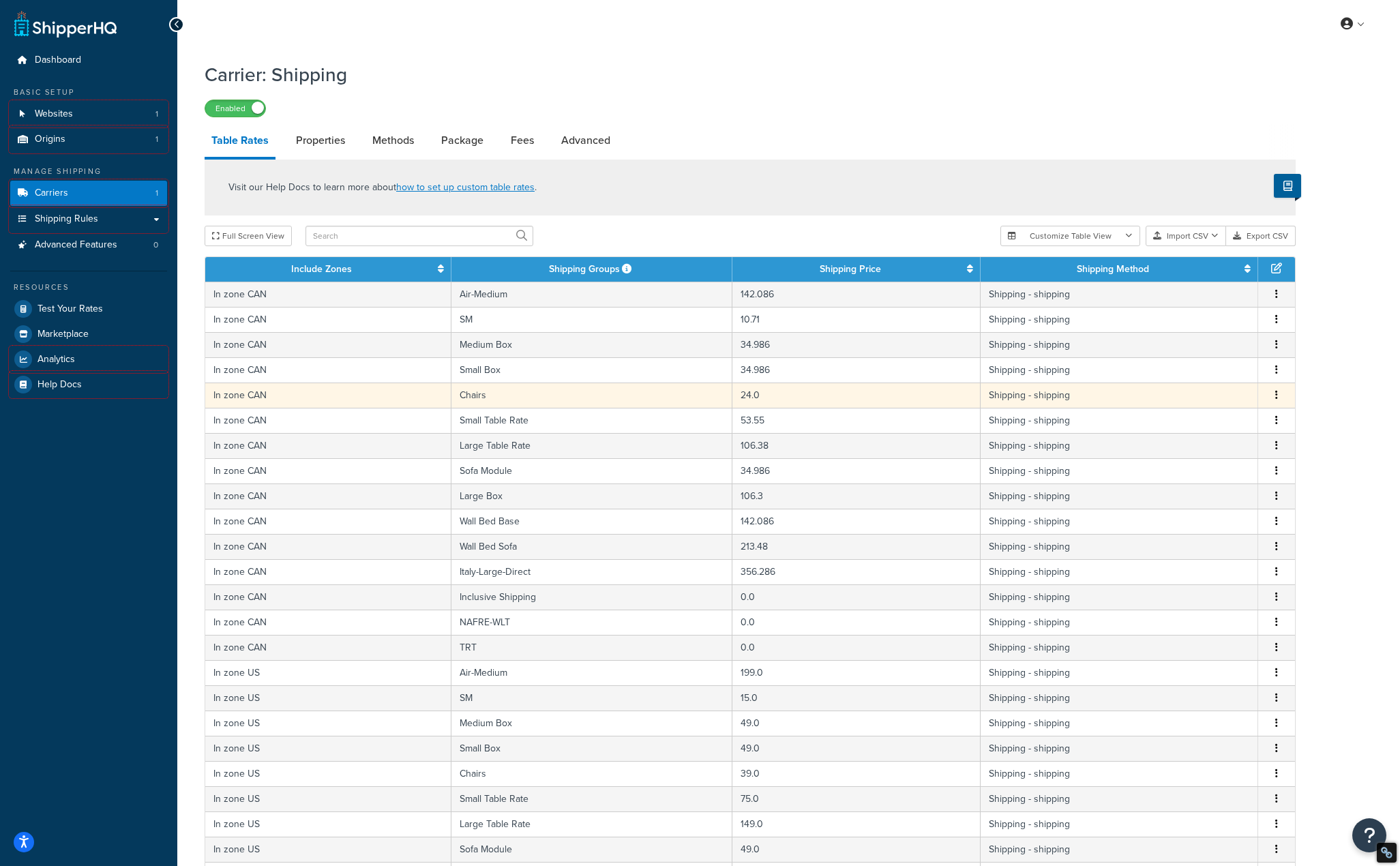
click at [760, 398] on td "24.0" at bounding box center [856, 394] width 248 height 25
select select "171887"
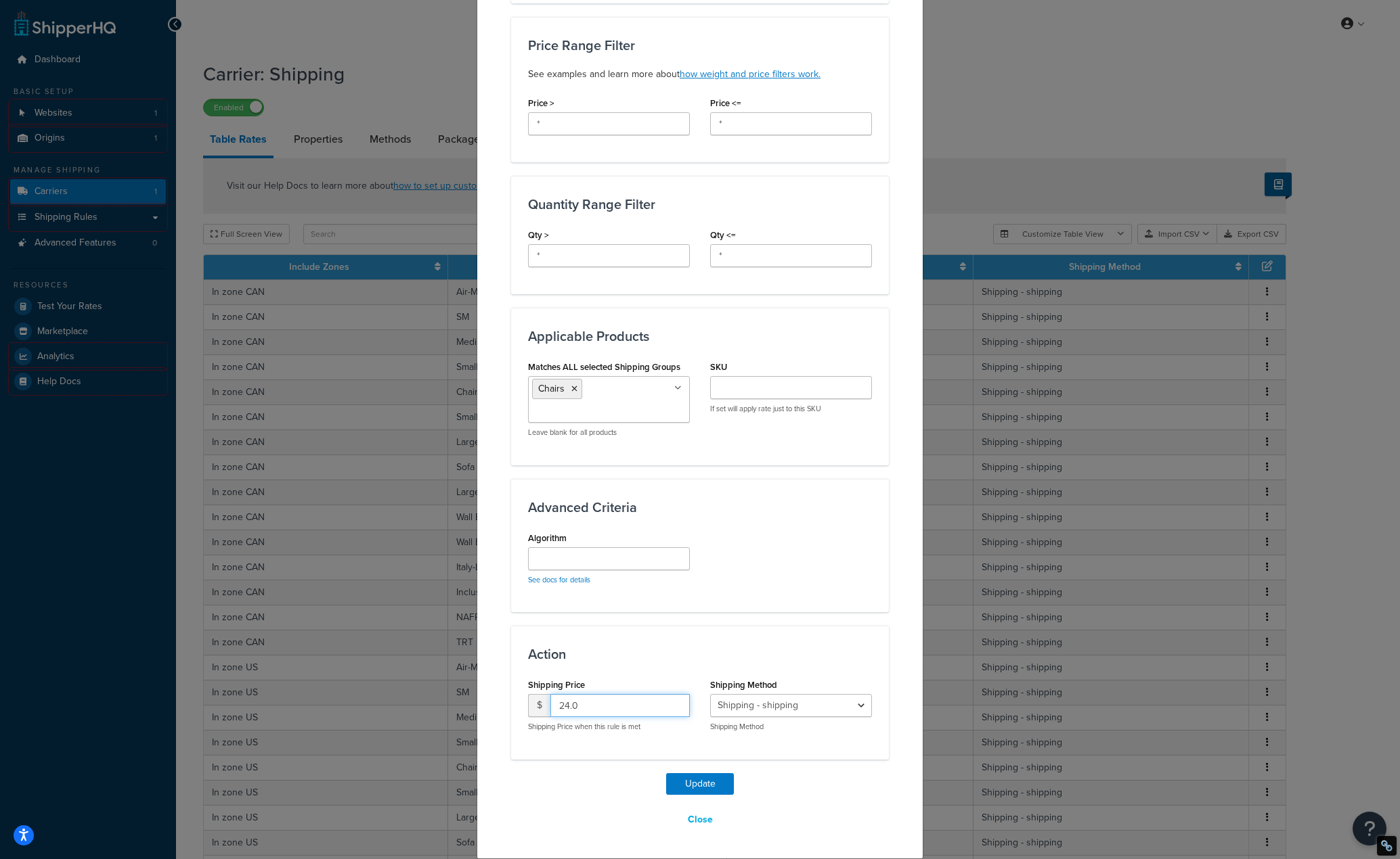
drag, startPoint x: 579, startPoint y: 703, endPoint x: 520, endPoint y: 696, distance: 59.4
click at [522, 696] on div "Shipping Price $ 24.0 Shipping Price when this rule is met" at bounding box center [609, 709] width 182 height 67
type input "27.75"
click at [696, 774] on button "Update" at bounding box center [700, 784] width 68 height 22
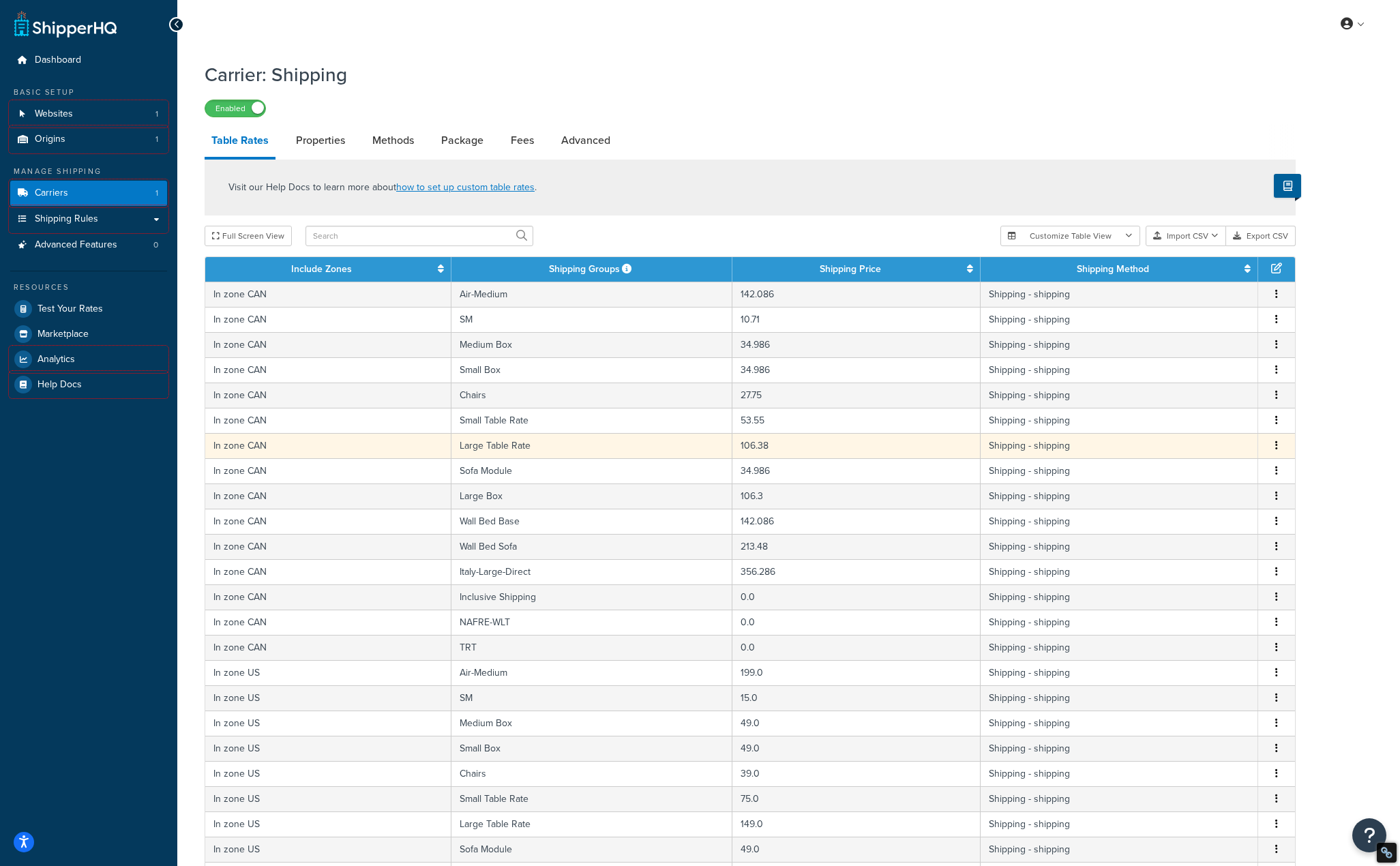
click at [760, 449] on td "106.38" at bounding box center [856, 445] width 248 height 25
select select "171887"
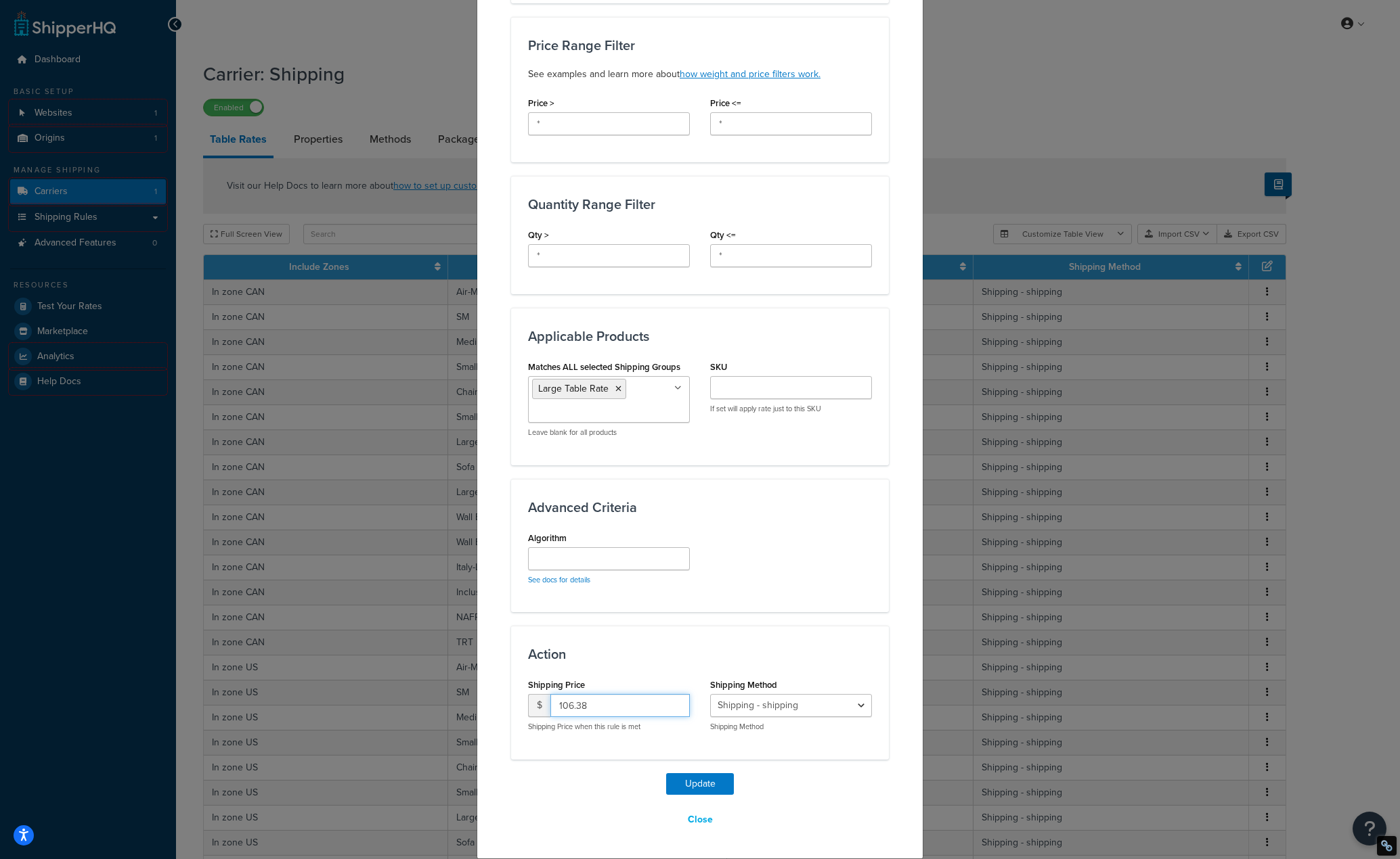
drag, startPoint x: 592, startPoint y: 707, endPoint x: 573, endPoint y: 707, distance: 19.0
click at [573, 707] on input "106.38" at bounding box center [620, 706] width 140 height 23
type input "106.25"
click at [697, 783] on button "Update" at bounding box center [700, 784] width 68 height 22
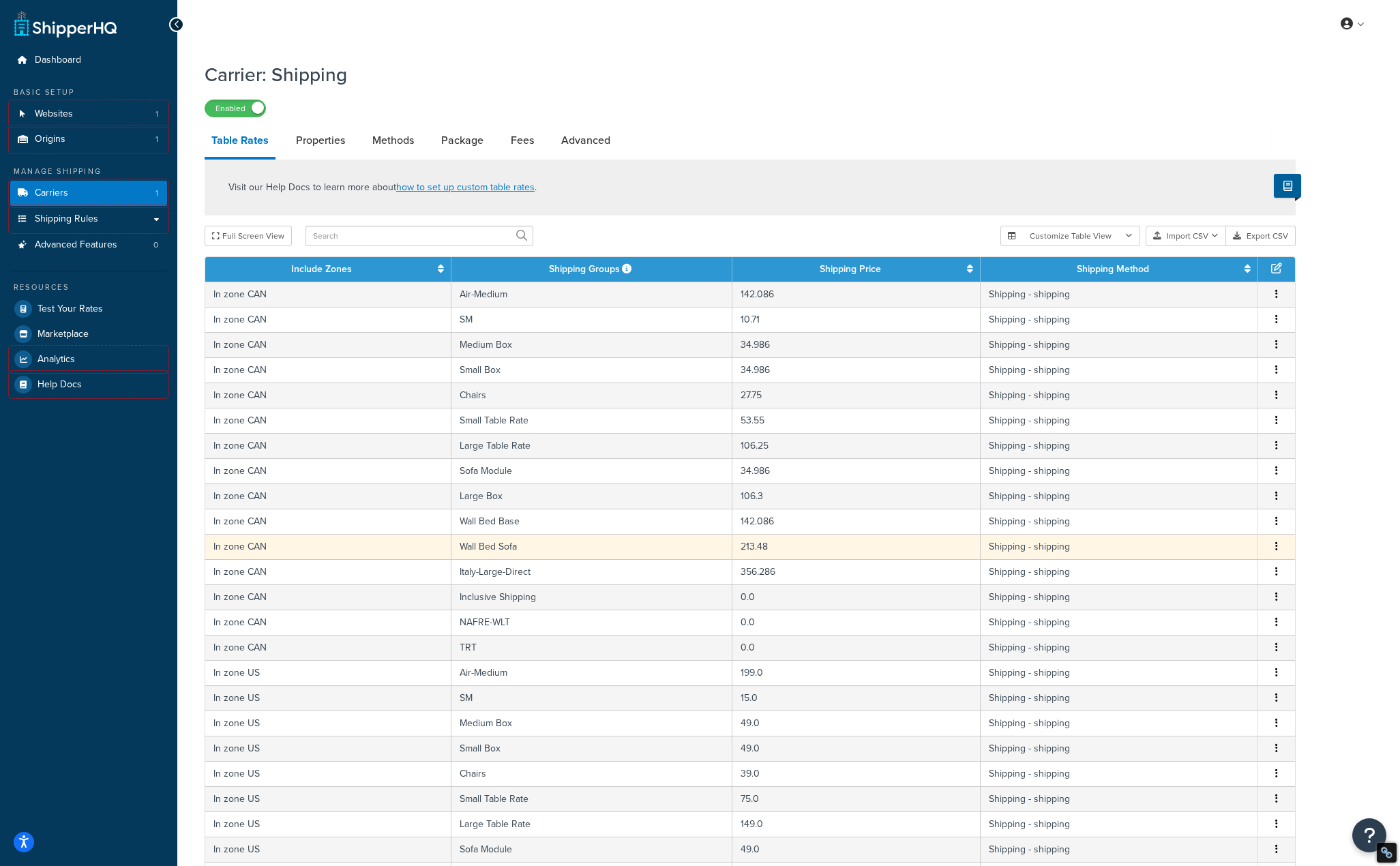
click at [772, 549] on td "213.48" at bounding box center [856, 546] width 248 height 25
select select "171887"
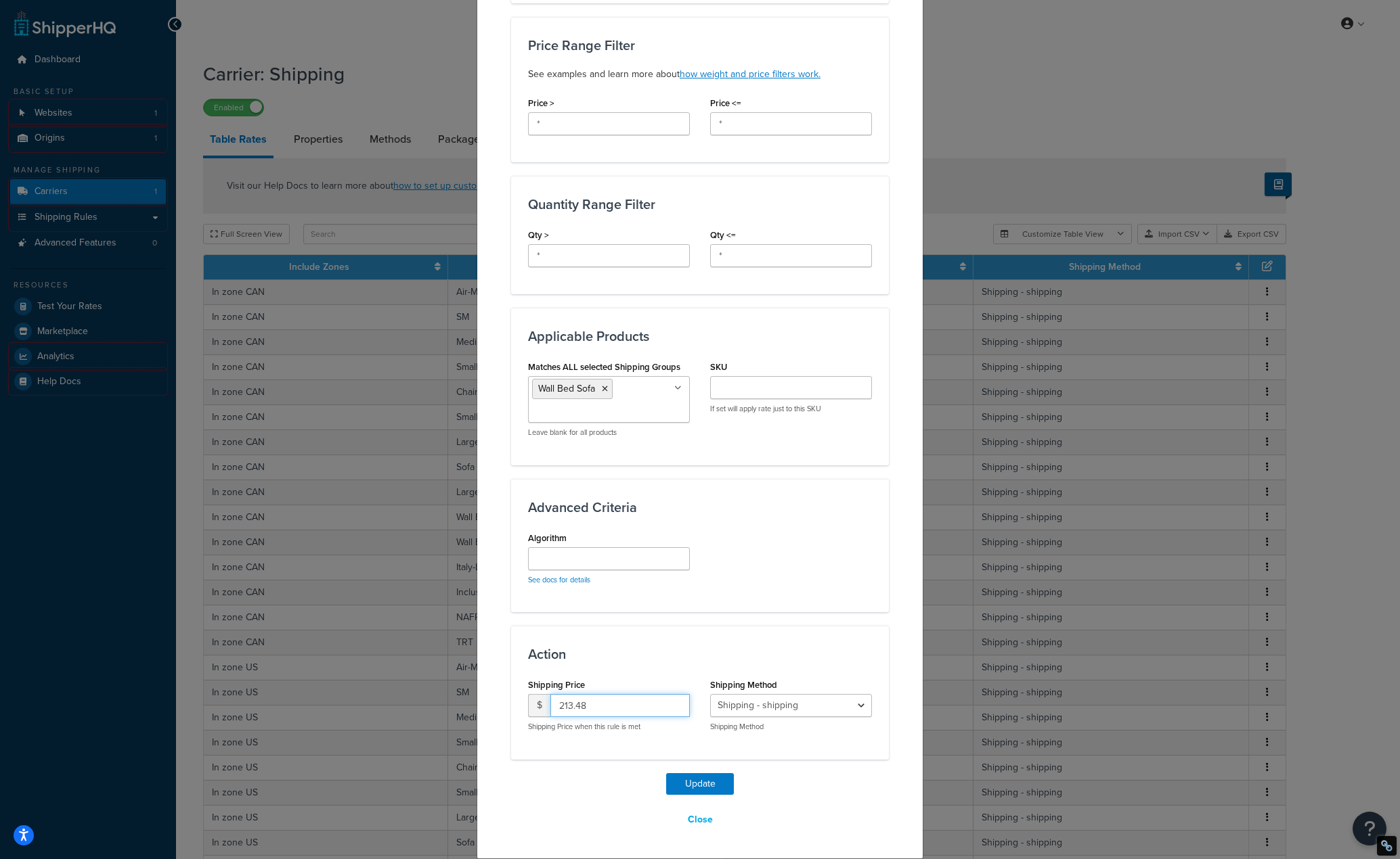
click at [570, 706] on input "213.48" at bounding box center [620, 706] width 140 height 23
type input "213.28"
click at [689, 786] on button "Update" at bounding box center [700, 784] width 68 height 22
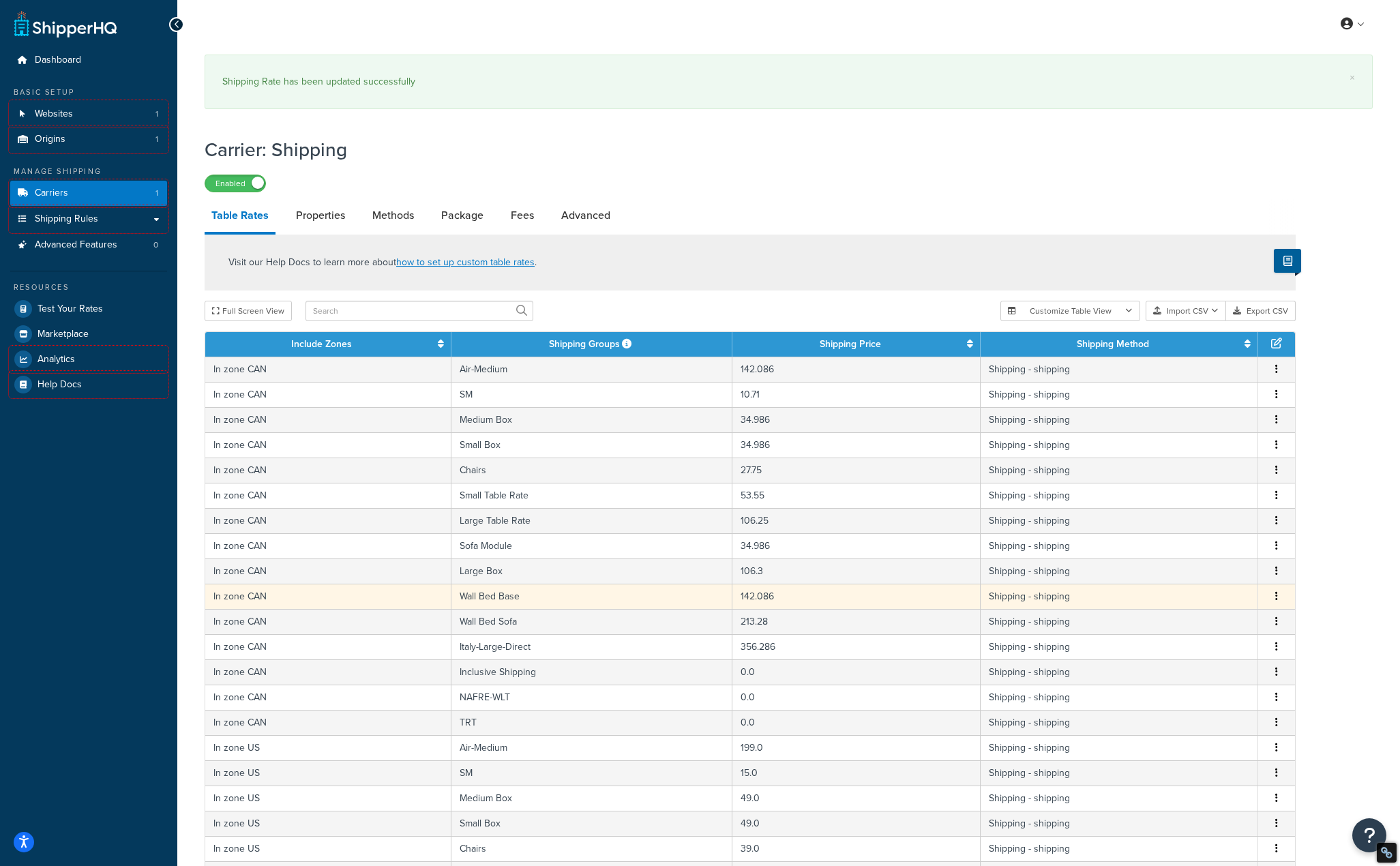
click at [769, 601] on td "142.086" at bounding box center [856, 596] width 248 height 25
select select "171887"
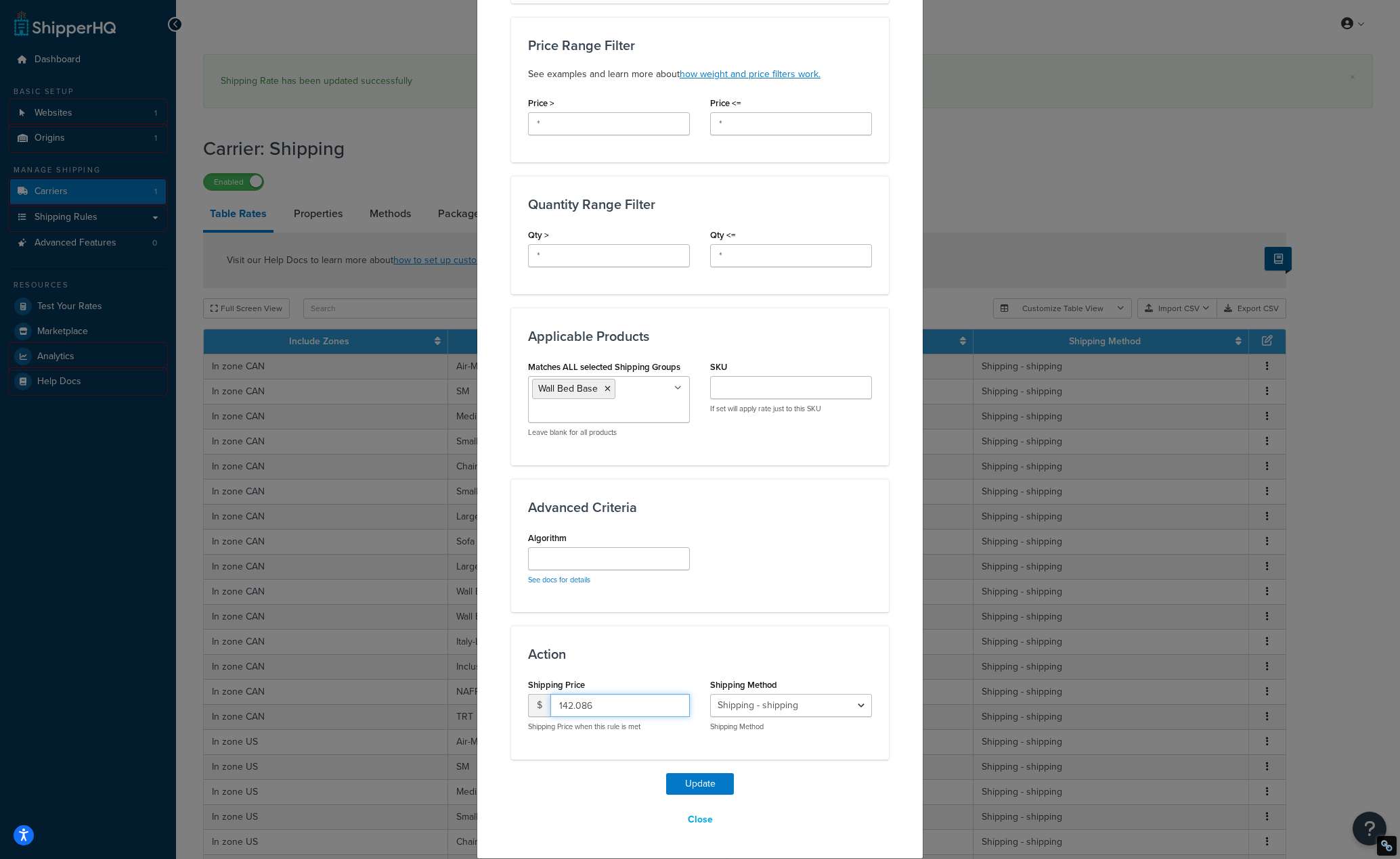
drag, startPoint x: 563, startPoint y: 707, endPoint x: 589, endPoint y: 707, distance: 26.0
click at [589, 707] on input "142.086" at bounding box center [620, 706] width 140 height 23
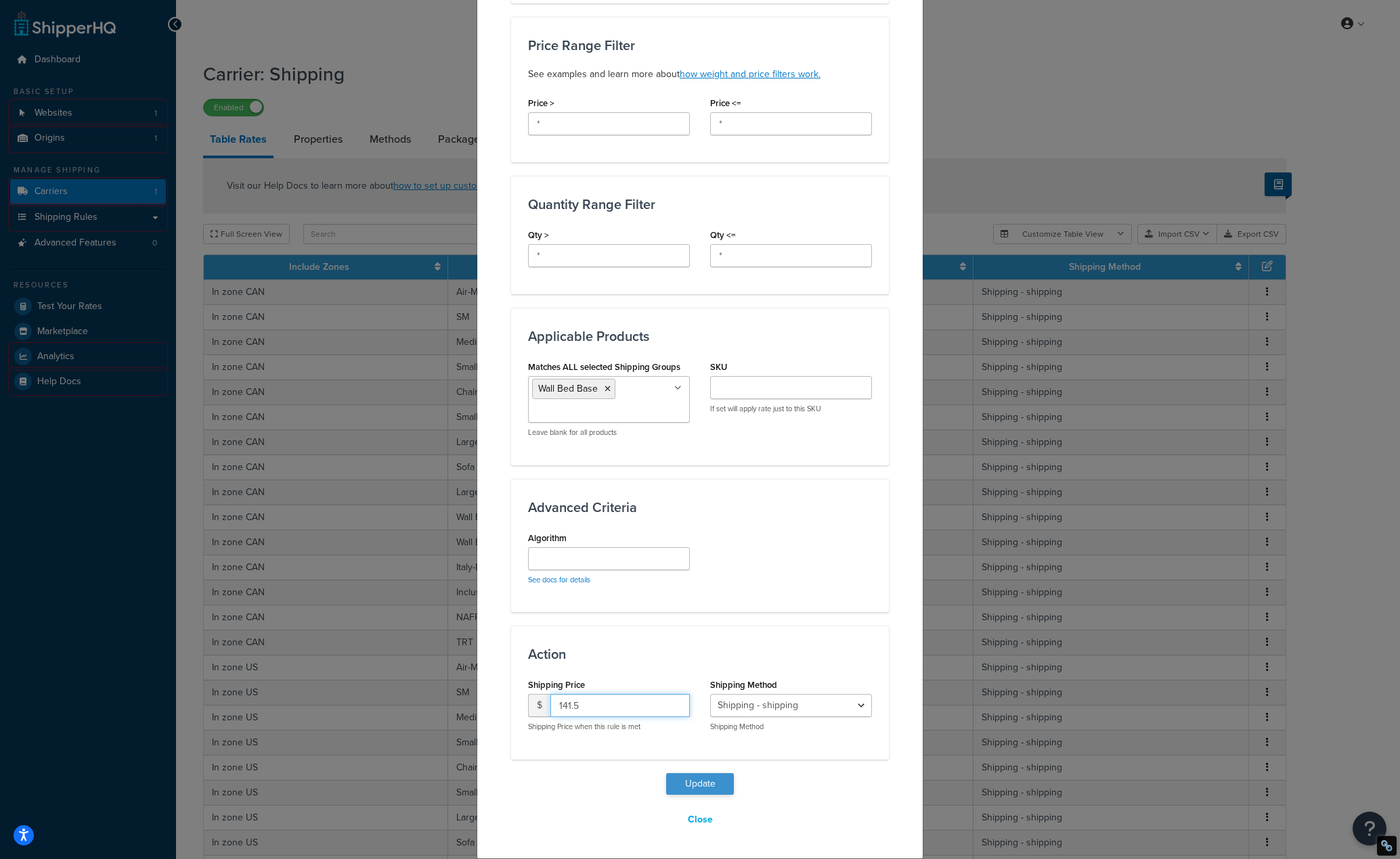
type input "141.5"
click at [689, 782] on button "Update" at bounding box center [700, 784] width 68 height 22
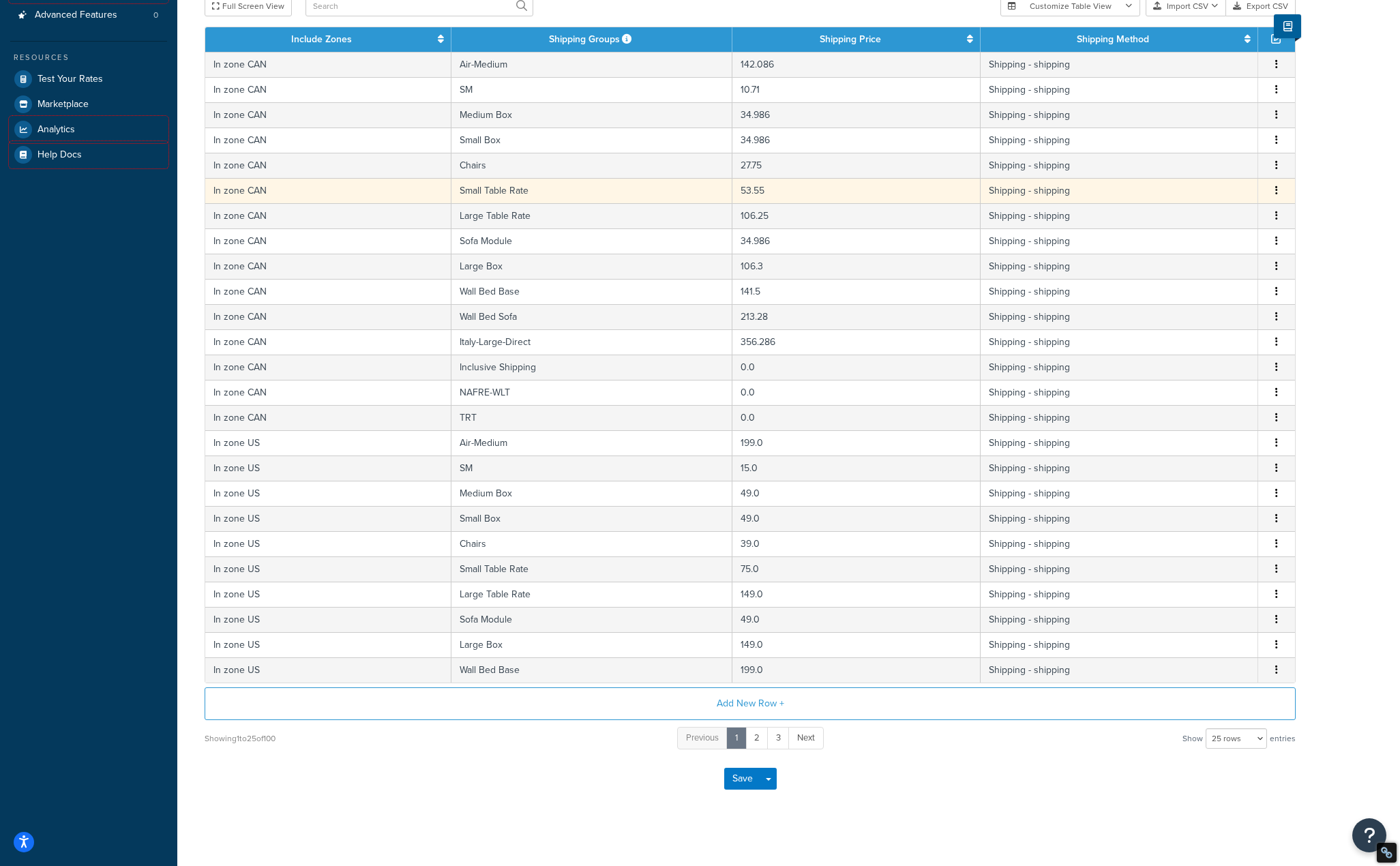
scroll to position [240, 0]
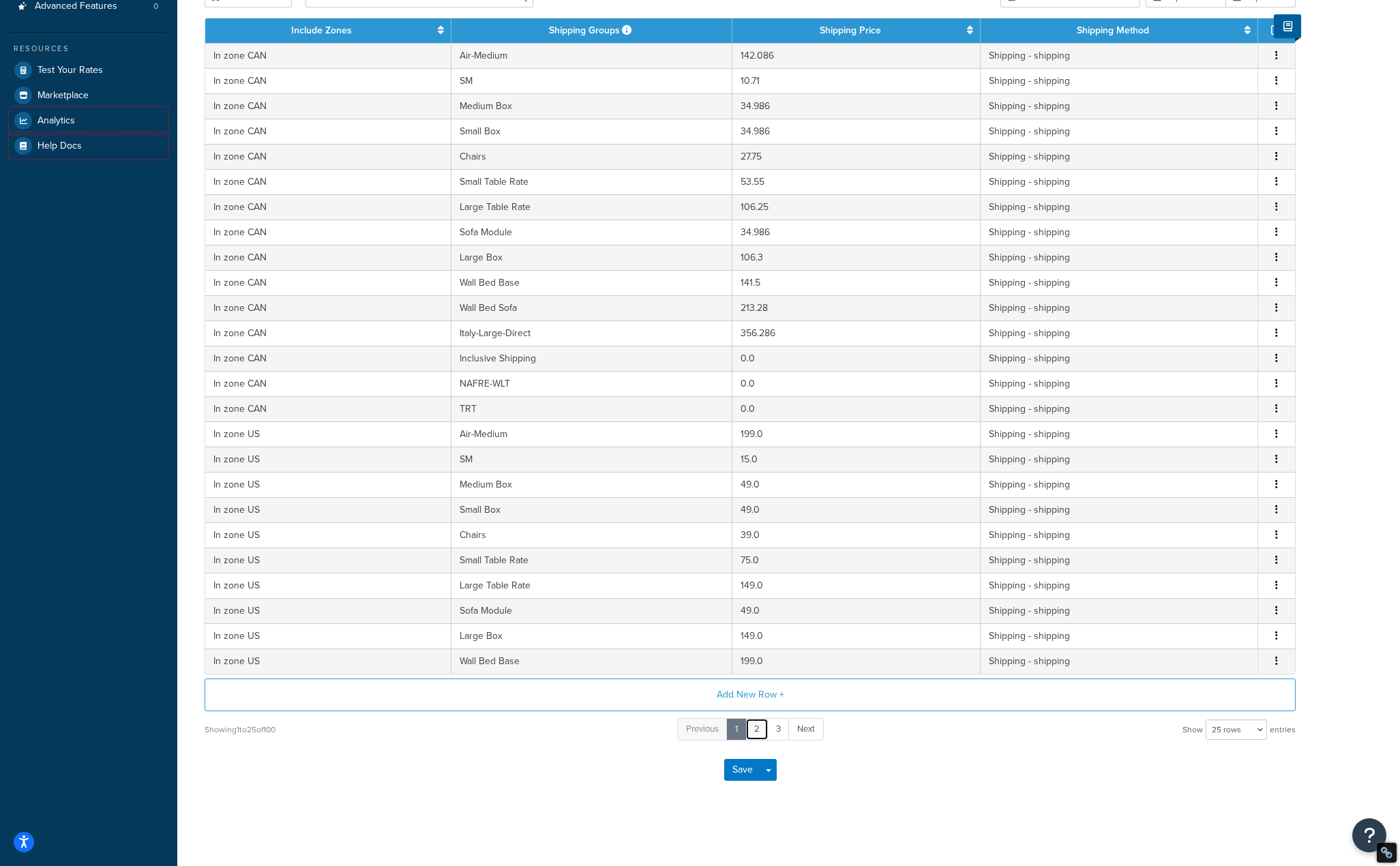
click at [762, 731] on link "2" at bounding box center [756, 729] width 23 height 23
click at [727, 731] on link "1" at bounding box center [726, 729] width 20 height 23
click at [752, 724] on link "2" at bounding box center [756, 729] width 23 height 23
click at [727, 734] on link "1" at bounding box center [726, 729] width 20 height 23
click at [756, 729] on link "2" at bounding box center [756, 729] width 23 height 23
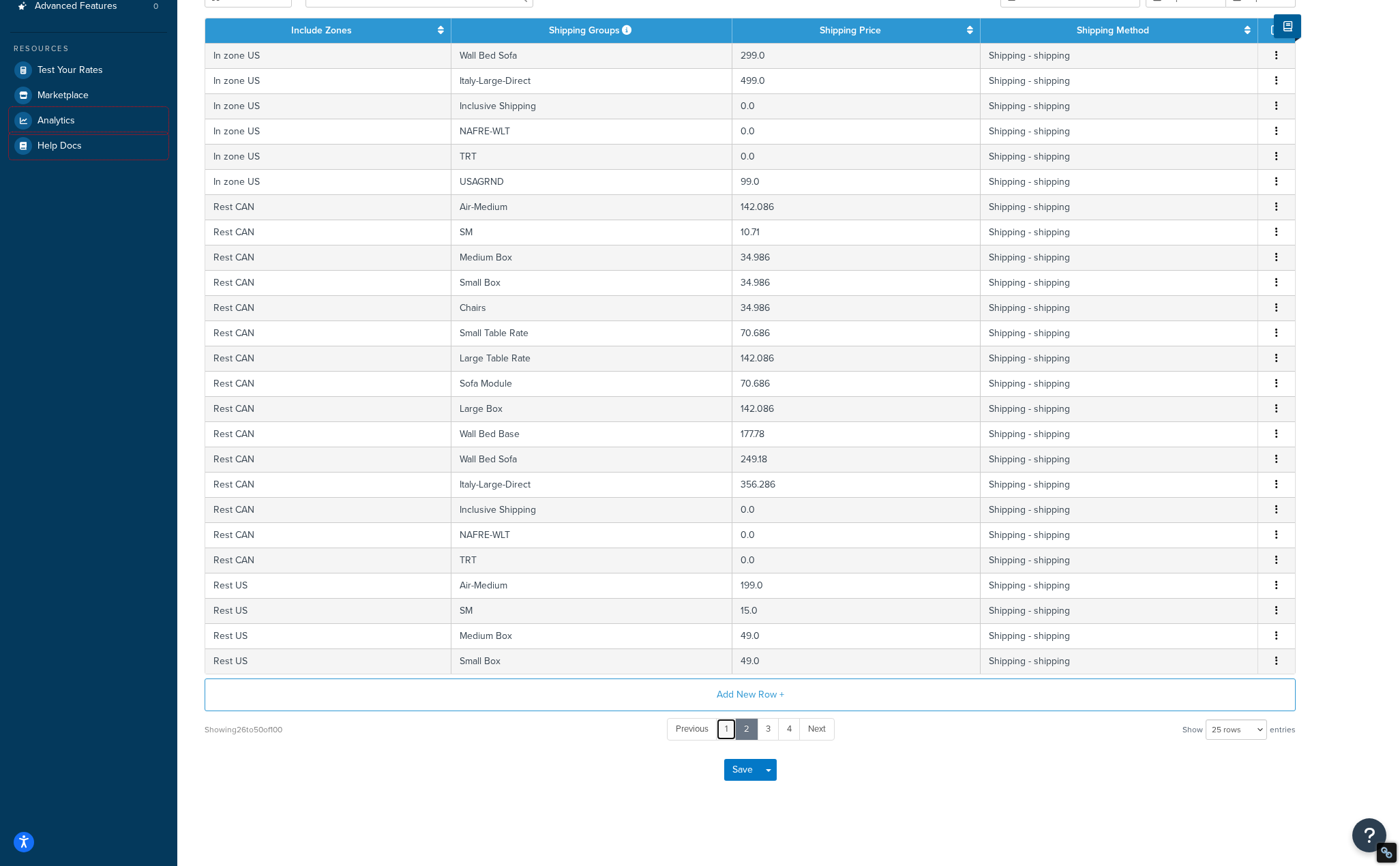
click at [727, 724] on link "1" at bounding box center [726, 729] width 20 height 23
click at [753, 733] on link "2" at bounding box center [756, 729] width 23 height 23
click at [747, 465] on td "249.18" at bounding box center [856, 459] width 248 height 25
select select "171887"
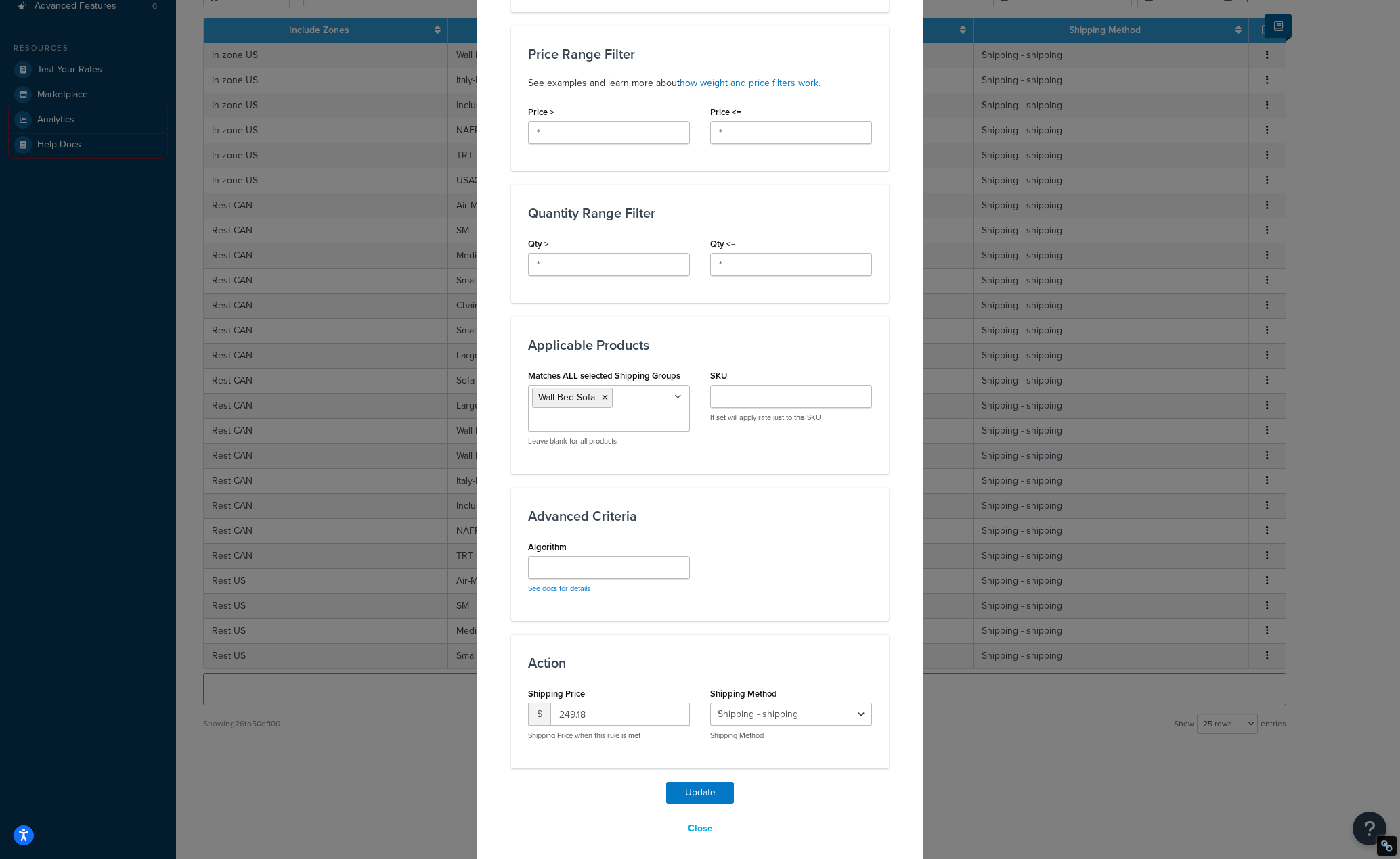
scroll to position [437, 0]
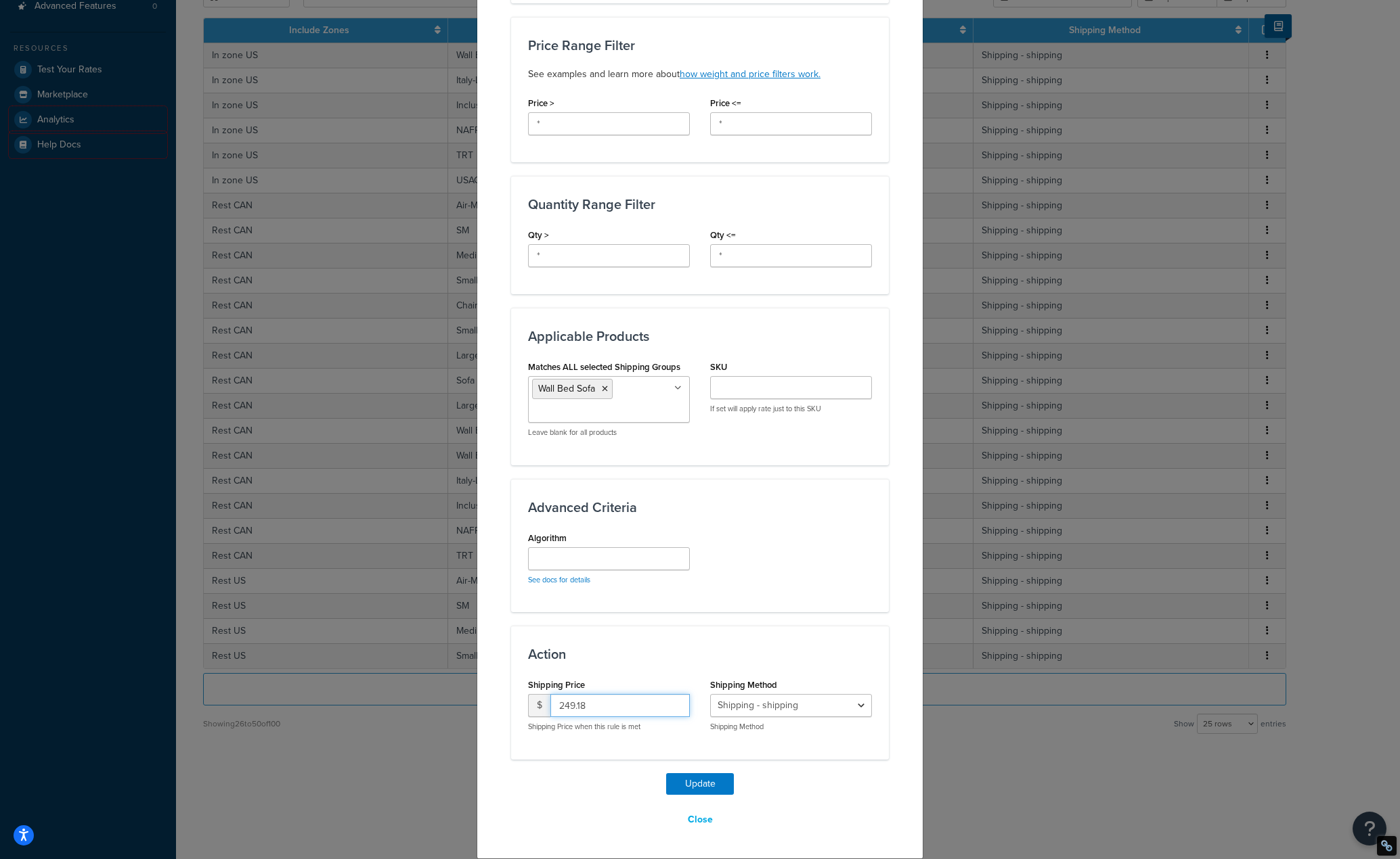
click at [567, 710] on input "249.18" at bounding box center [620, 706] width 140 height 23
type input "248.18"
click at [688, 779] on button "Update" at bounding box center [700, 784] width 68 height 22
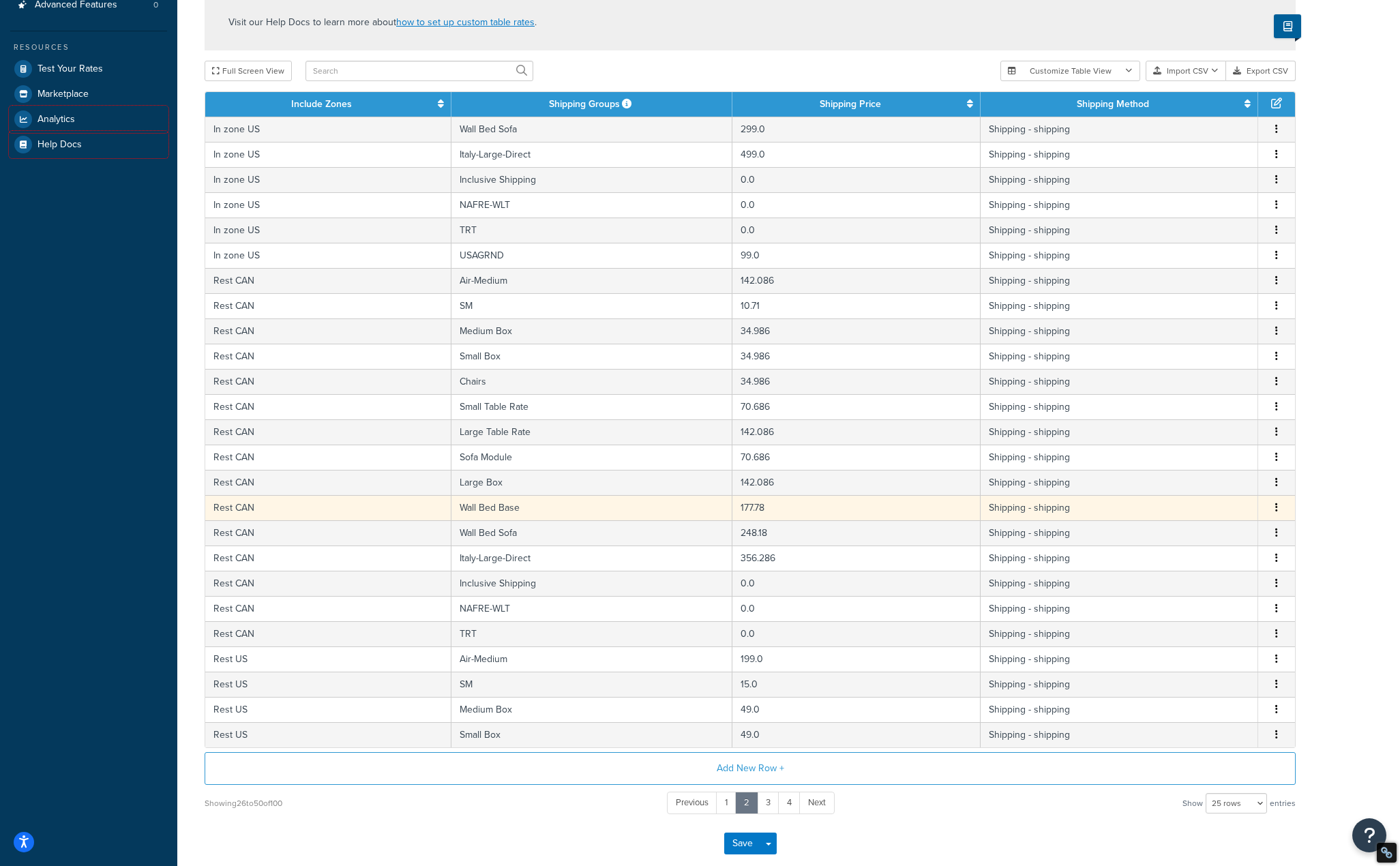
click at [562, 512] on td "Wall Bed Base" at bounding box center [592, 507] width 282 height 25
select select "171887"
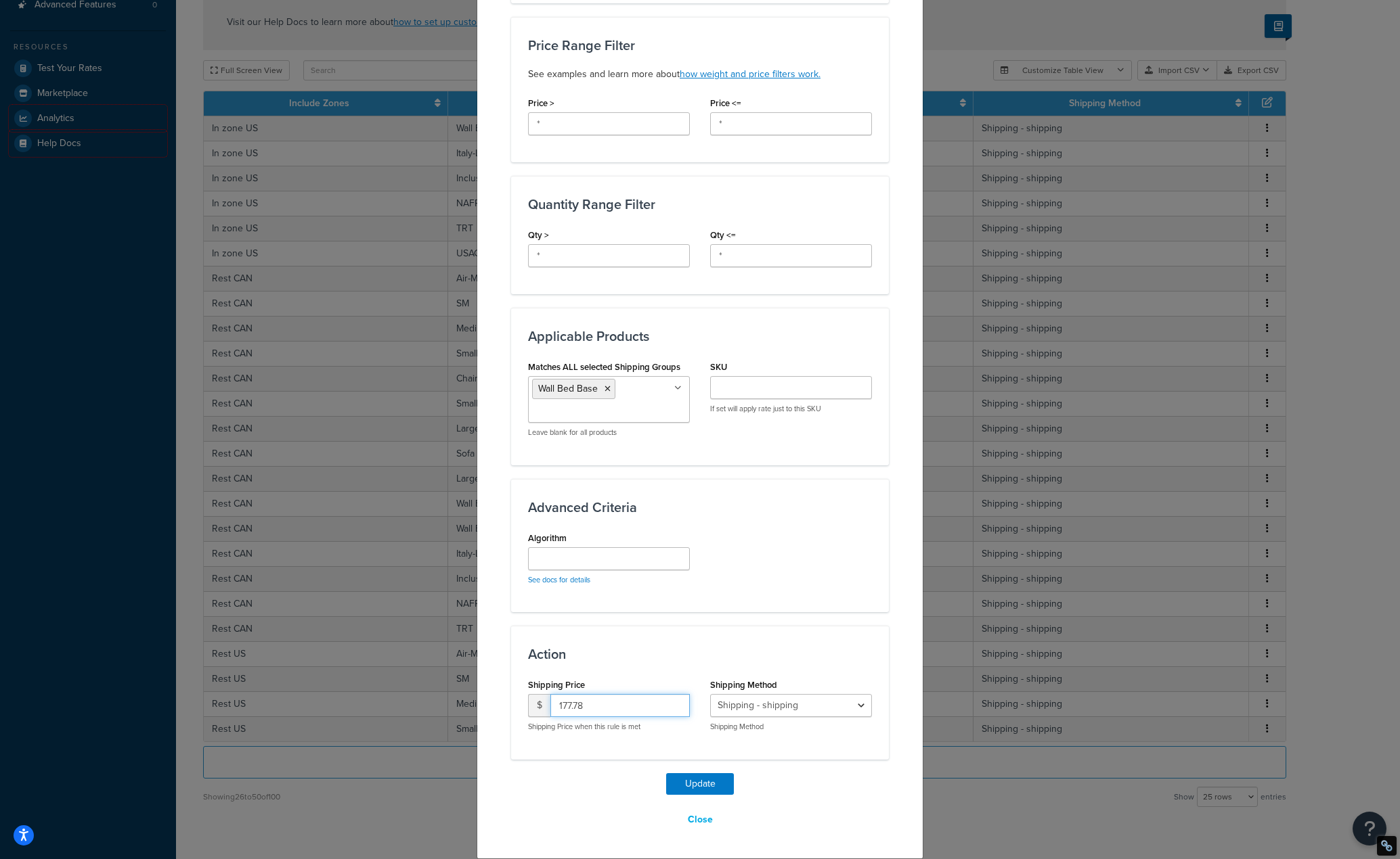
click at [565, 706] on input "177.78" at bounding box center [620, 706] width 140 height 23
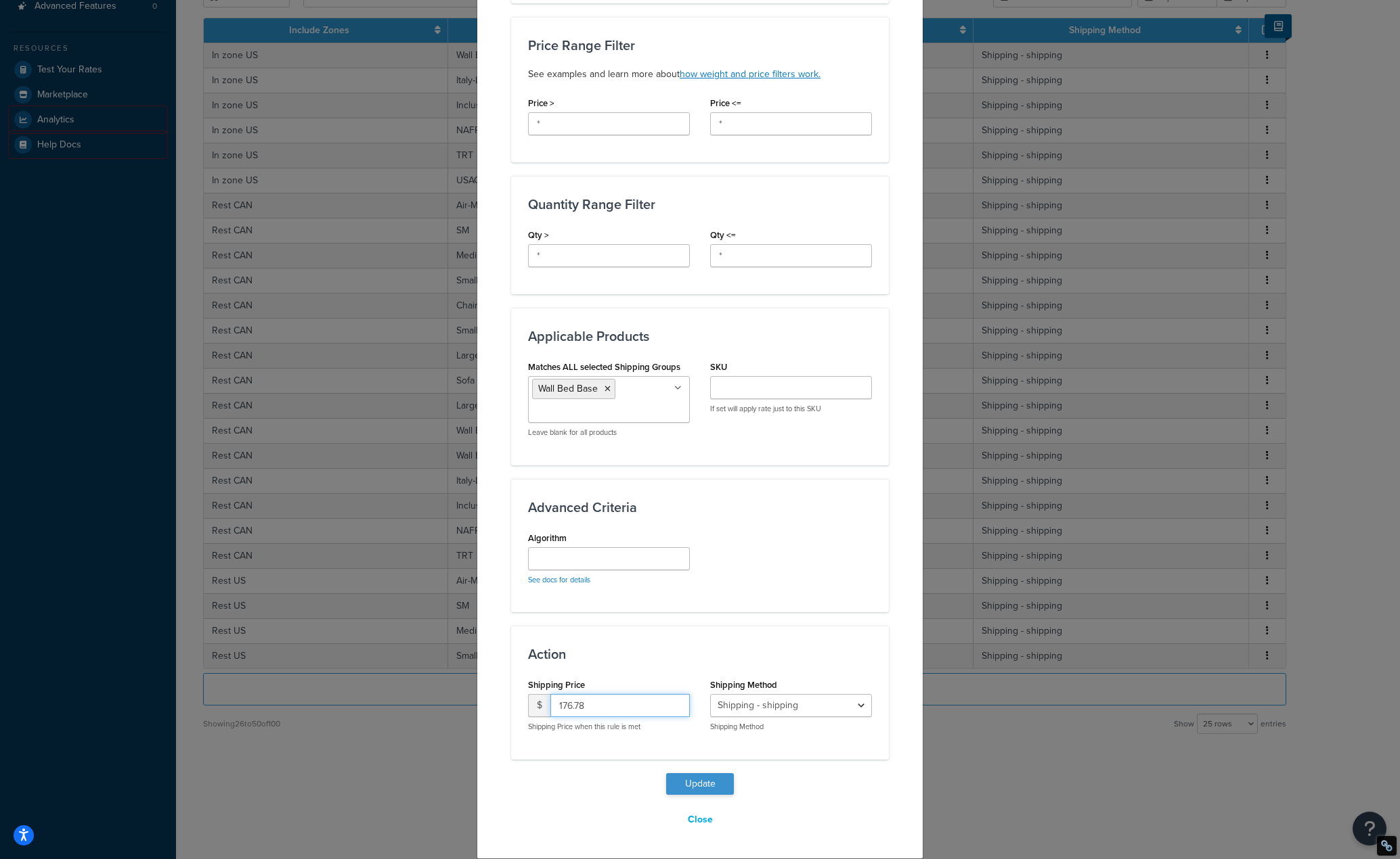
type input "176.78"
click at [692, 779] on button "Update" at bounding box center [700, 784] width 68 height 22
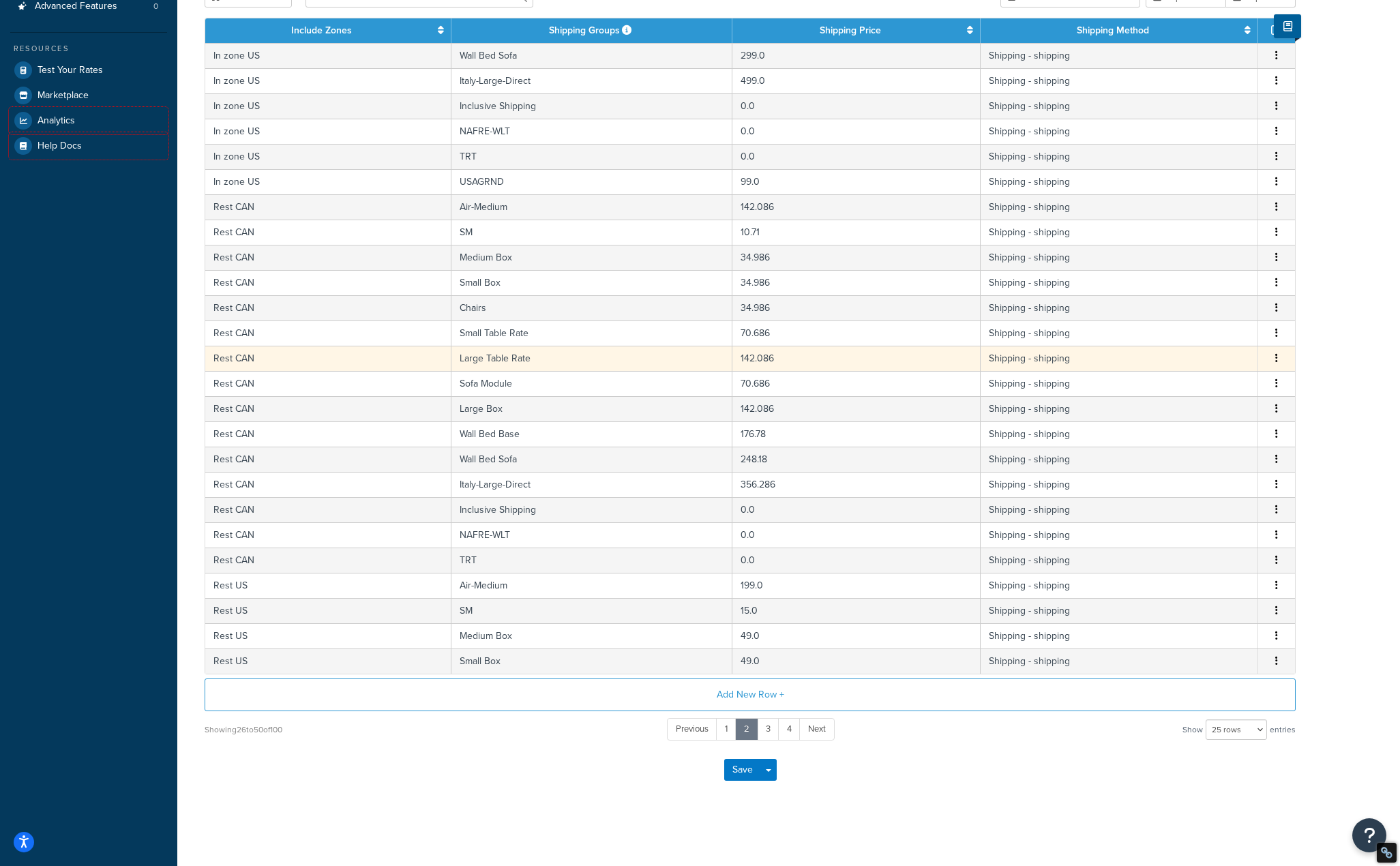
click at [673, 365] on td "Large Table Rate" at bounding box center [592, 358] width 282 height 25
select select "171887"
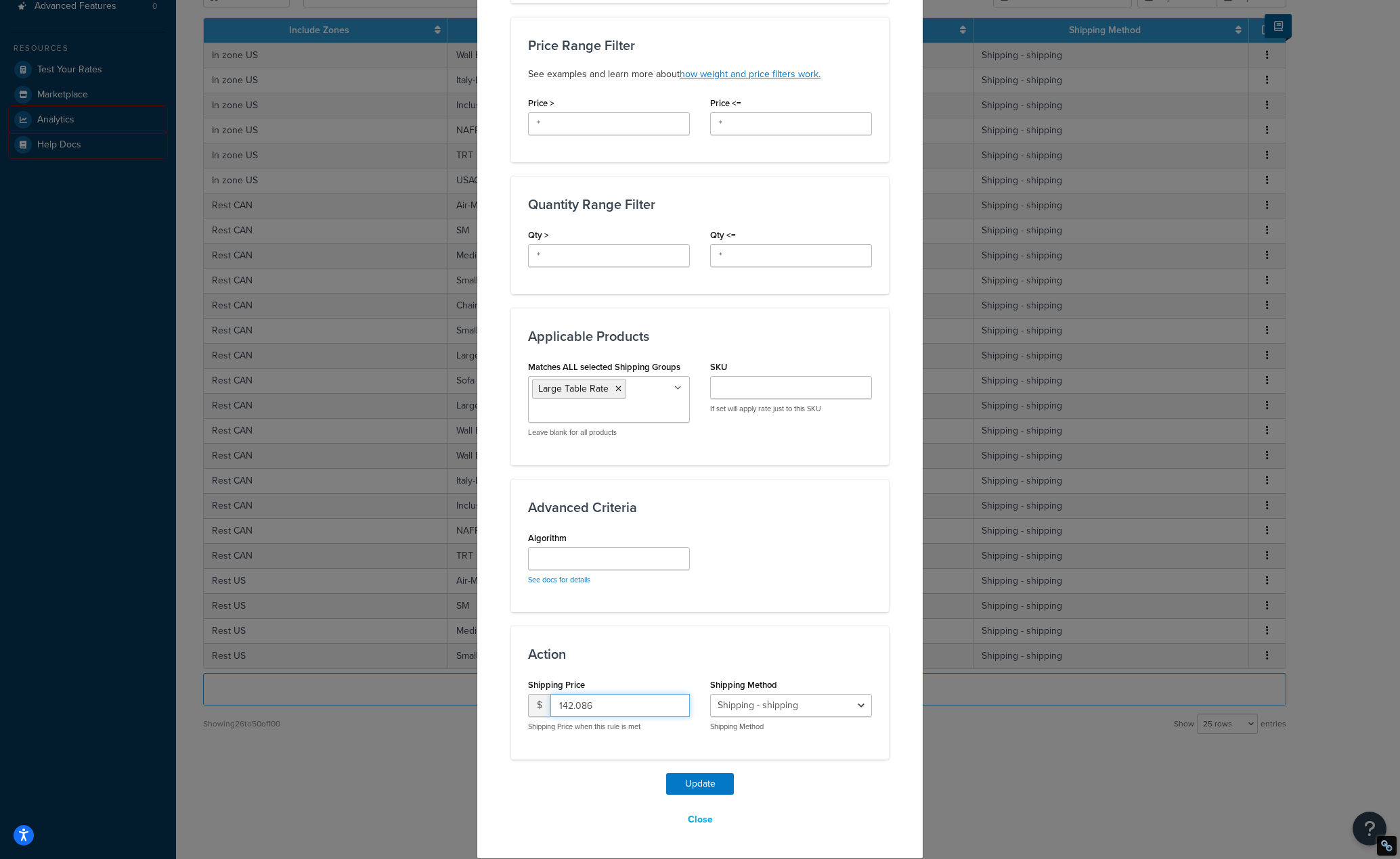
click at [566, 704] on input "142.086" at bounding box center [620, 706] width 140 height 23
type input "141.086"
click at [692, 787] on button "Update" at bounding box center [700, 784] width 68 height 22
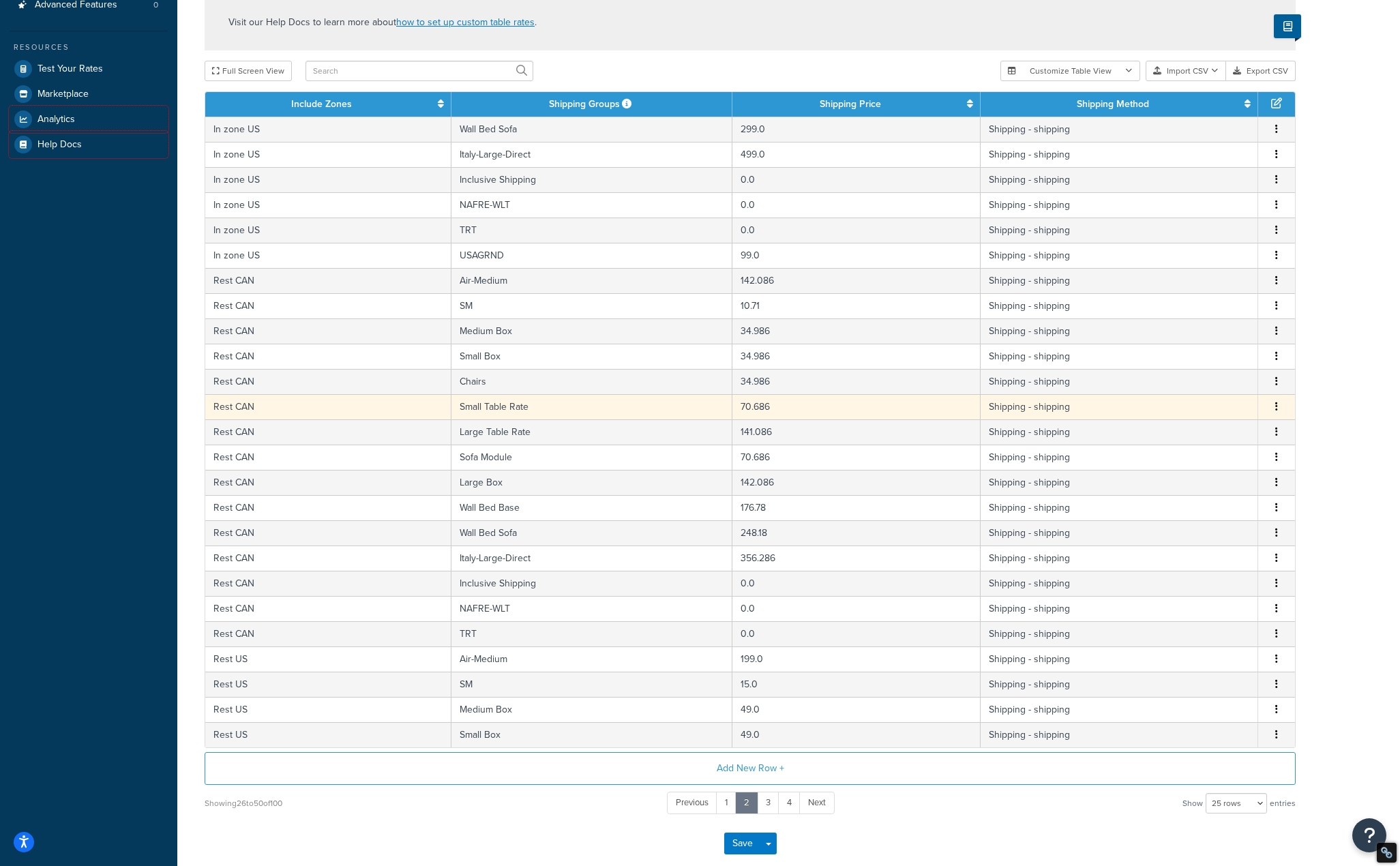
click at [614, 410] on td "Small Table Rate" at bounding box center [592, 406] width 282 height 25
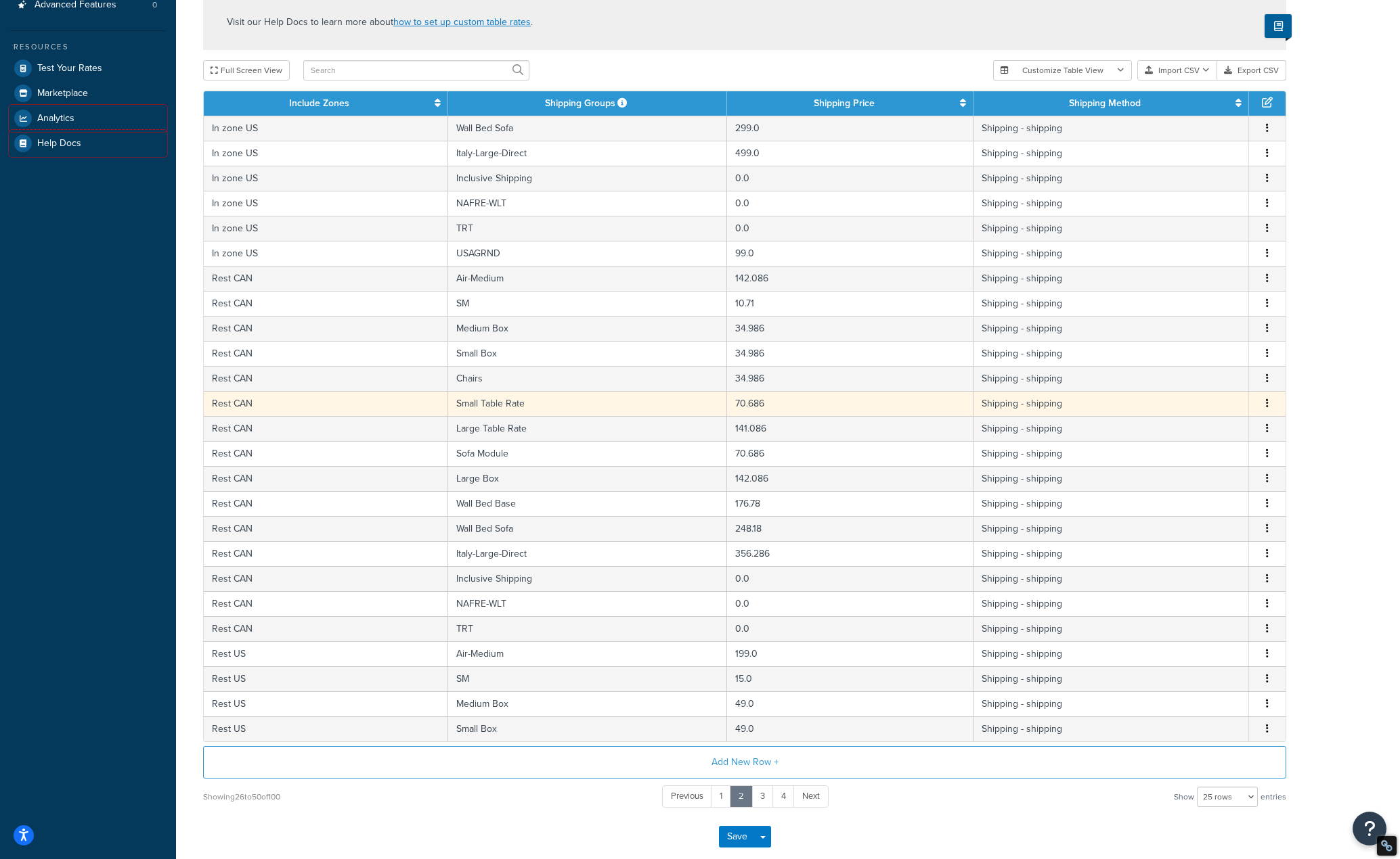
select select "171887"
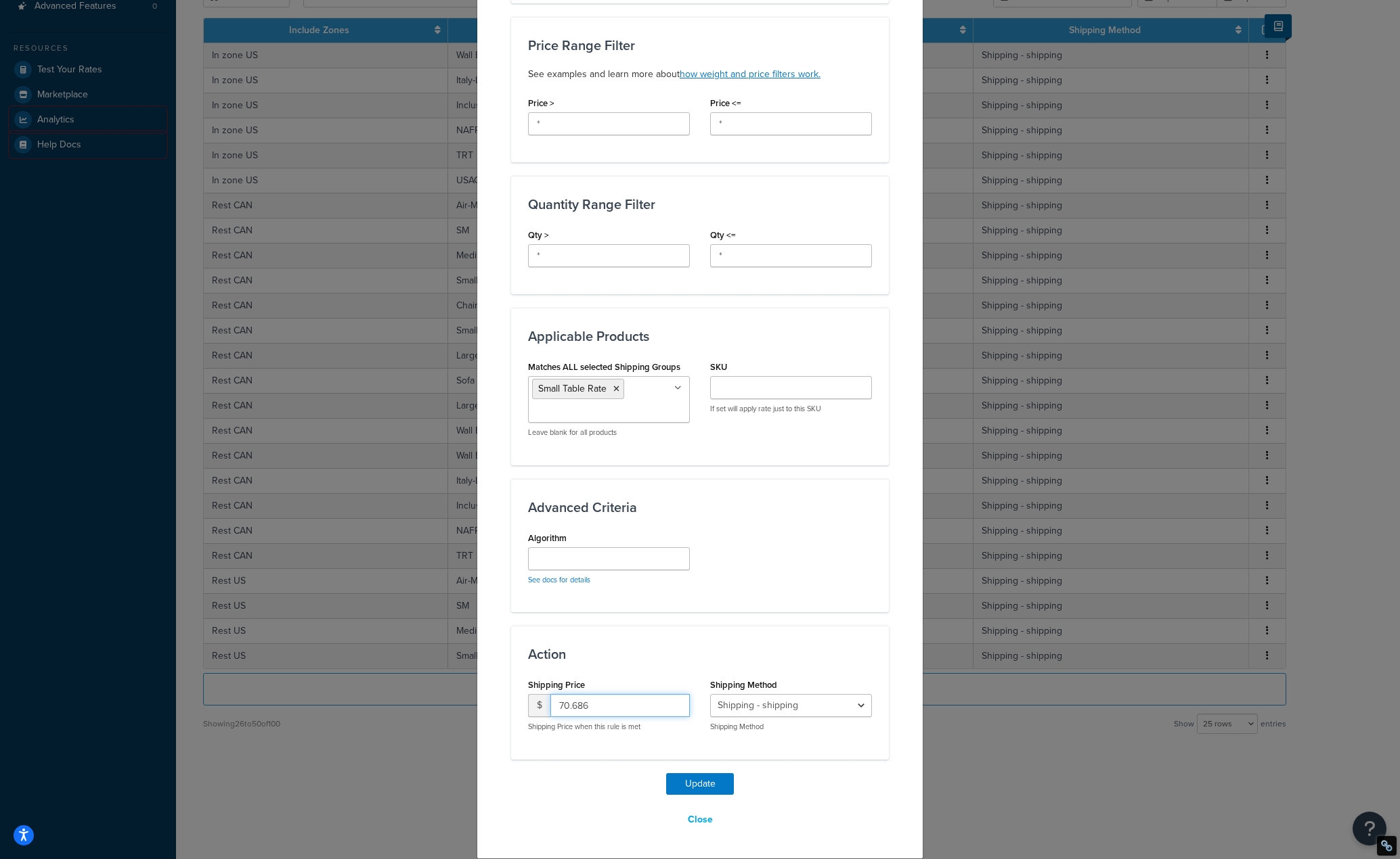
drag, startPoint x: 565, startPoint y: 708, endPoint x: 553, endPoint y: 707, distance: 12.0
click at [553, 707] on input "70.686" at bounding box center [620, 706] width 140 height 23
type input "69.686"
click at [695, 782] on button "Update" at bounding box center [700, 784] width 68 height 22
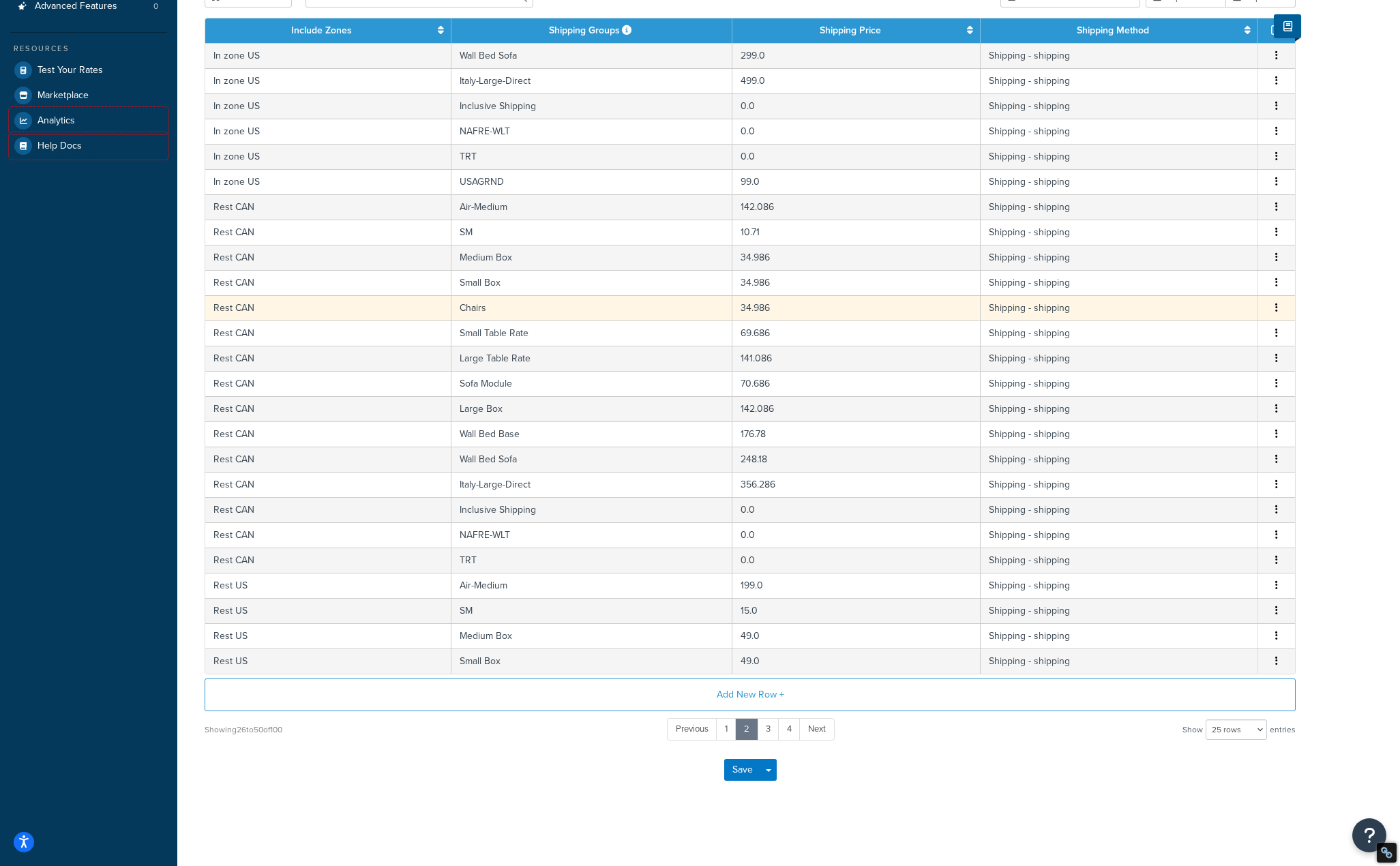
click at [677, 311] on td "Chairs" at bounding box center [592, 307] width 282 height 25
select select "171887"
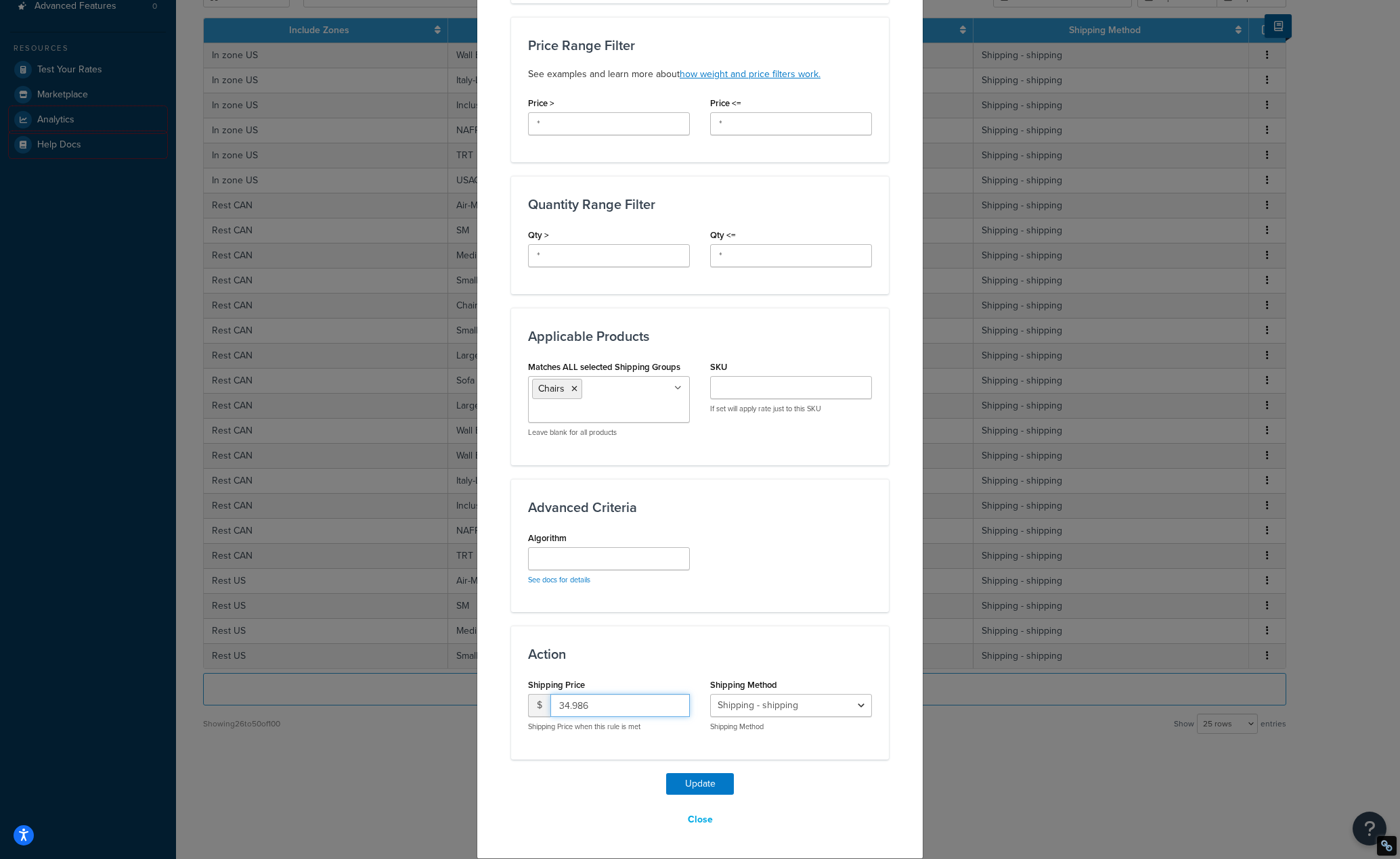
click at [561, 705] on input "34.986" at bounding box center [620, 706] width 140 height 23
type input "33.986"
click at [694, 793] on button "Update" at bounding box center [700, 784] width 68 height 22
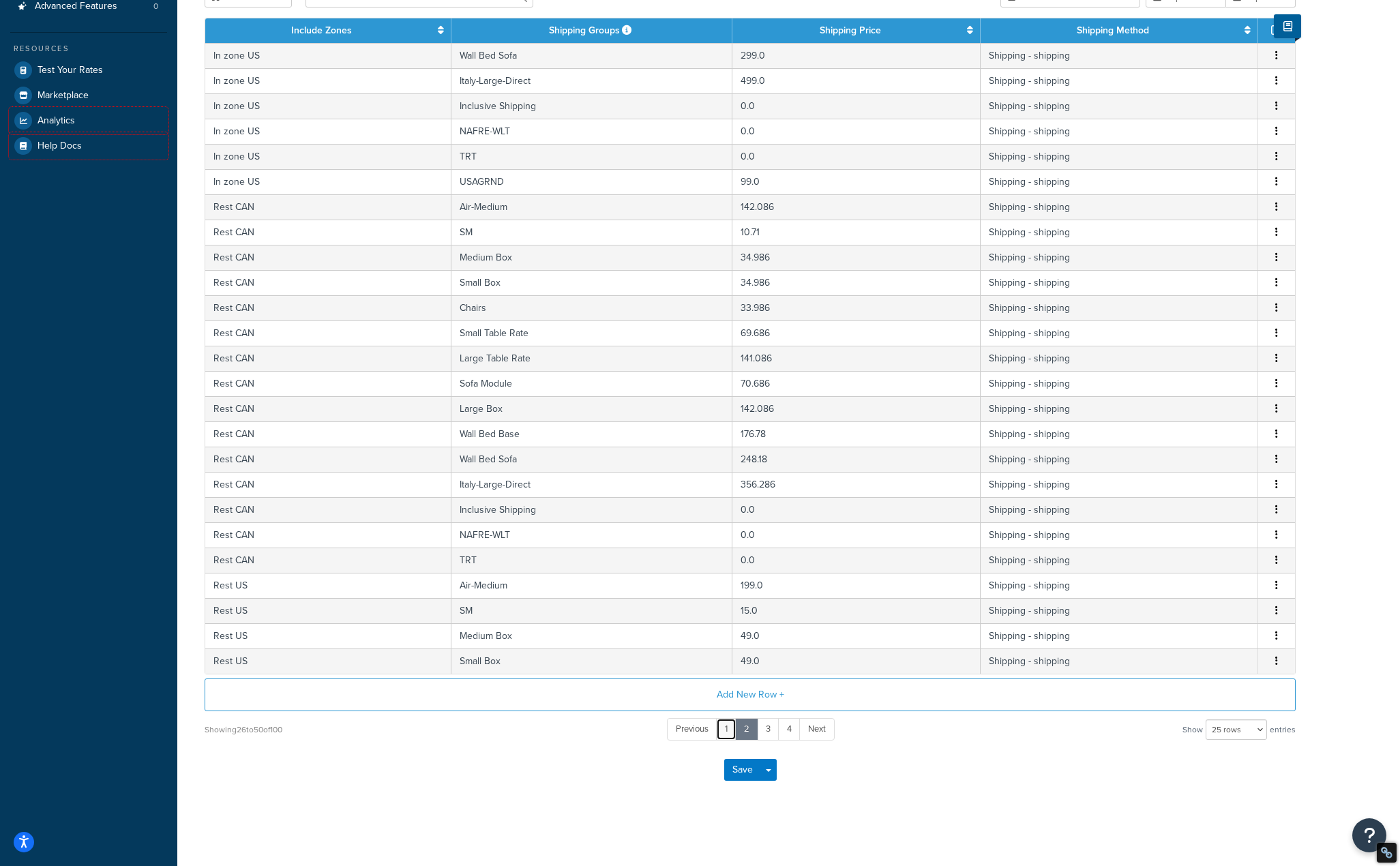
click at [728, 740] on link "1" at bounding box center [726, 729] width 20 height 23
click at [741, 776] on button "Save" at bounding box center [743, 769] width 37 height 22
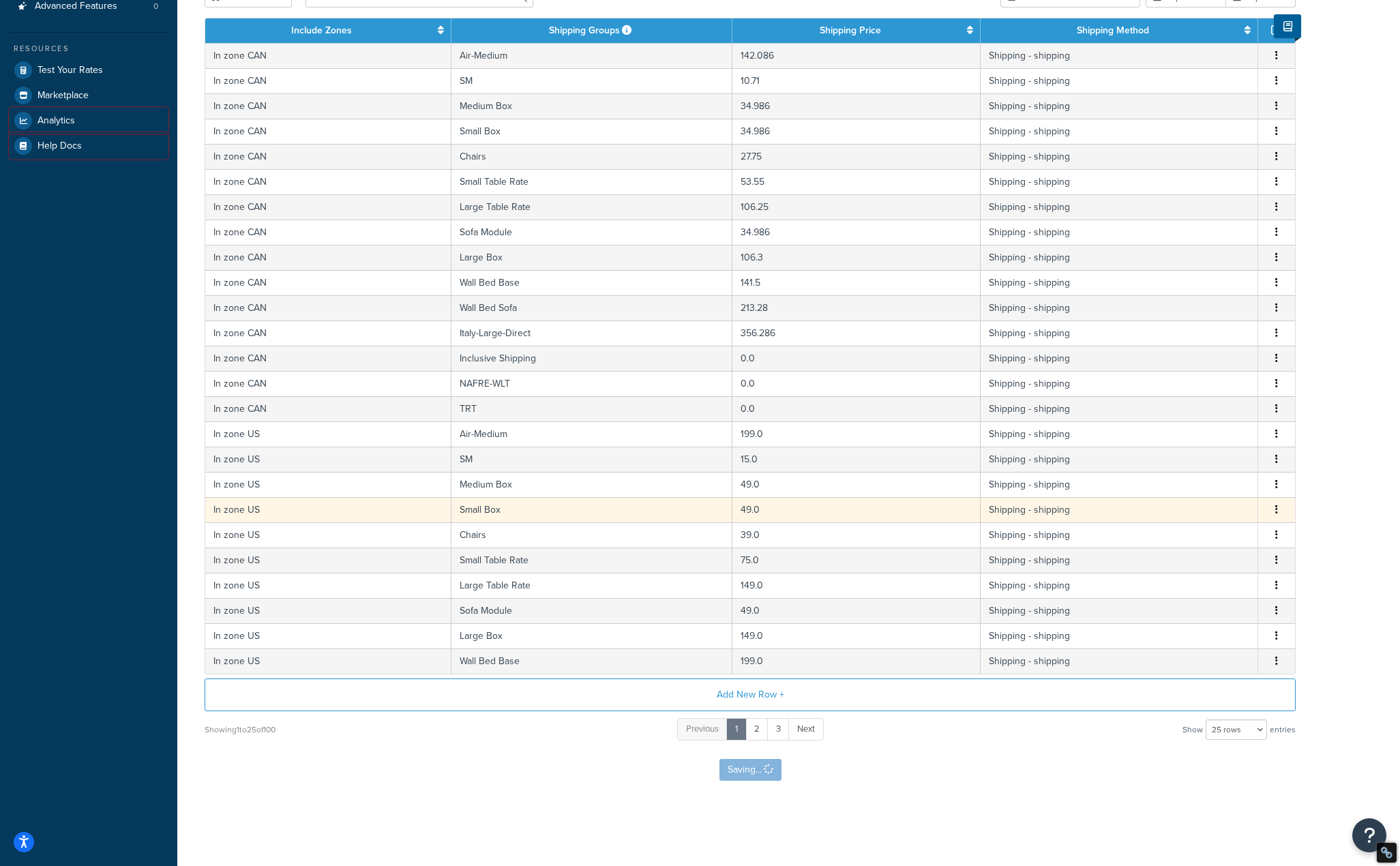
scroll to position [0, 0]
